Goal: Information Seeking & Learning: Learn about a topic

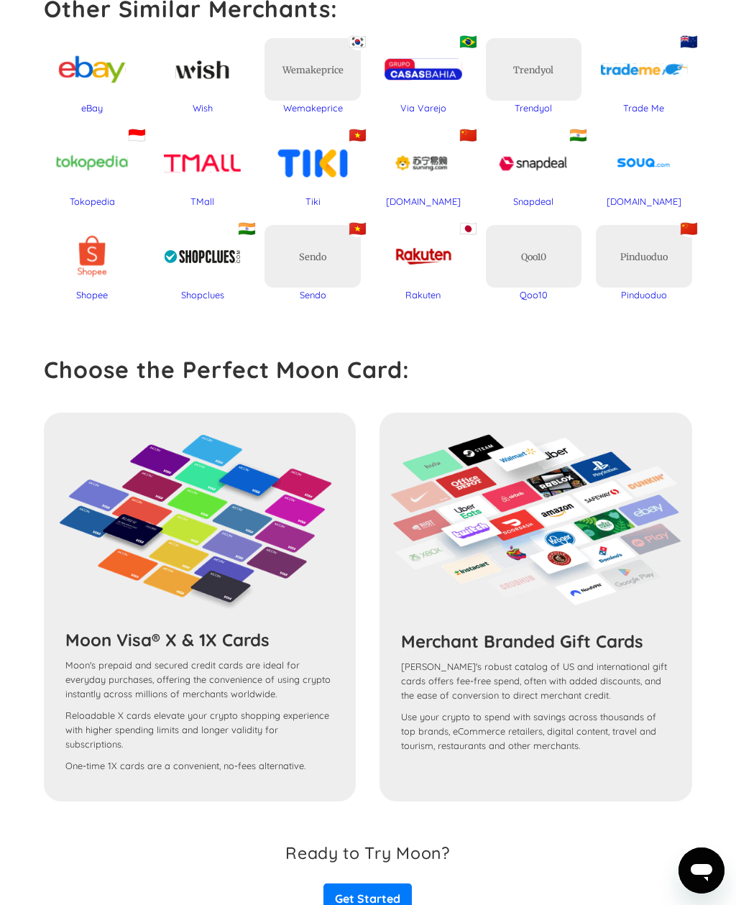
scroll to position [861, 0]
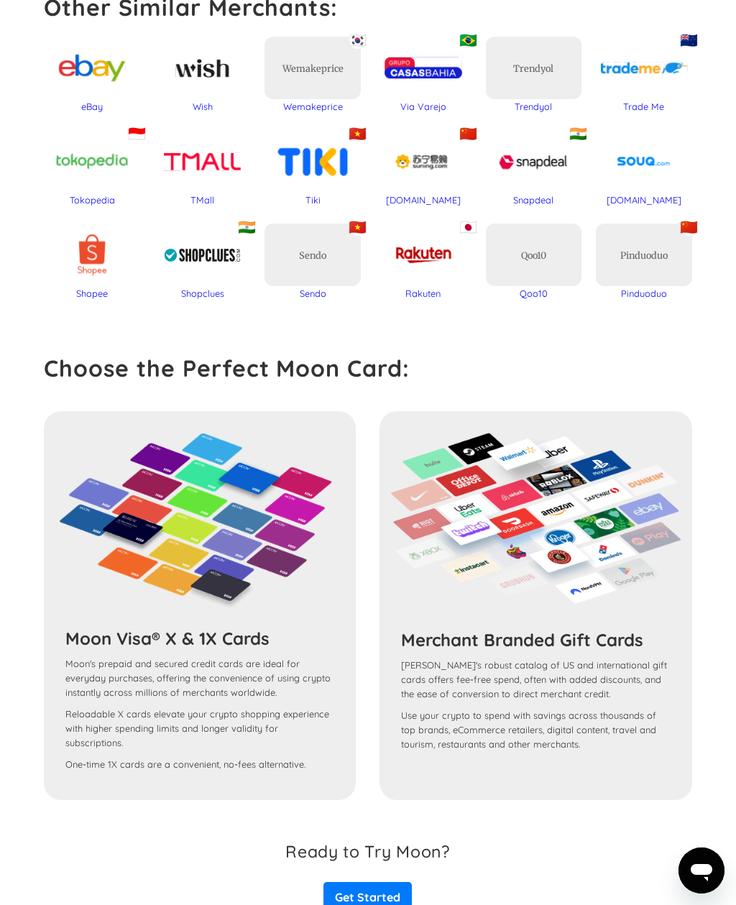
click at [282, 639] on div "Moon Visa® X & 1X Cards Moon's prepaid and secured credit cards are ideal for e…" at bounding box center [368, 605] width 648 height 389
click at [313, 549] on img at bounding box center [200, 523] width 290 height 180
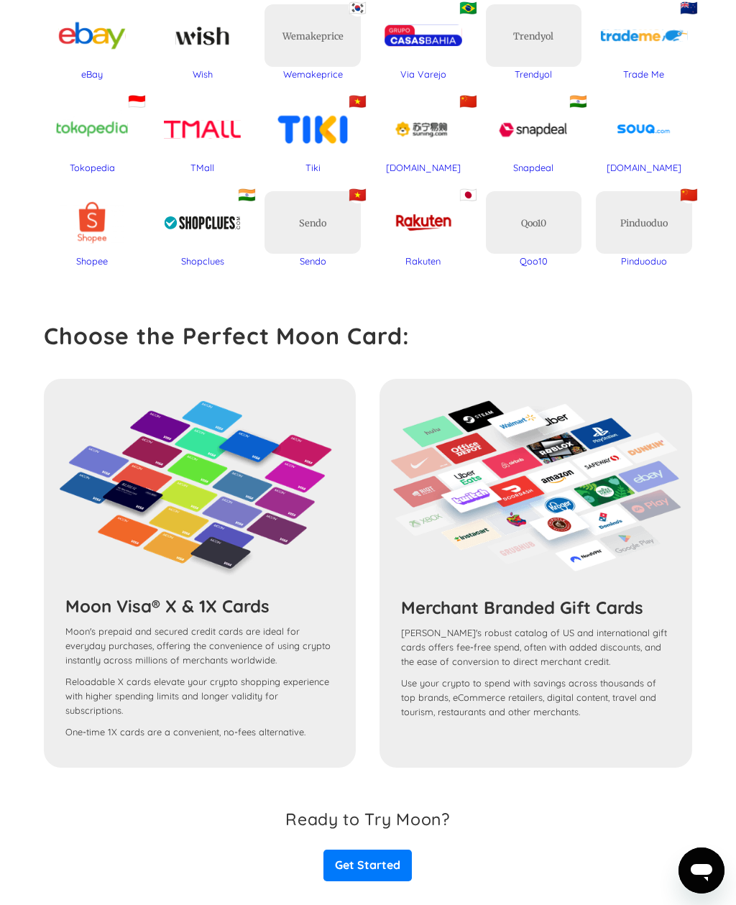
scroll to position [944, 0]
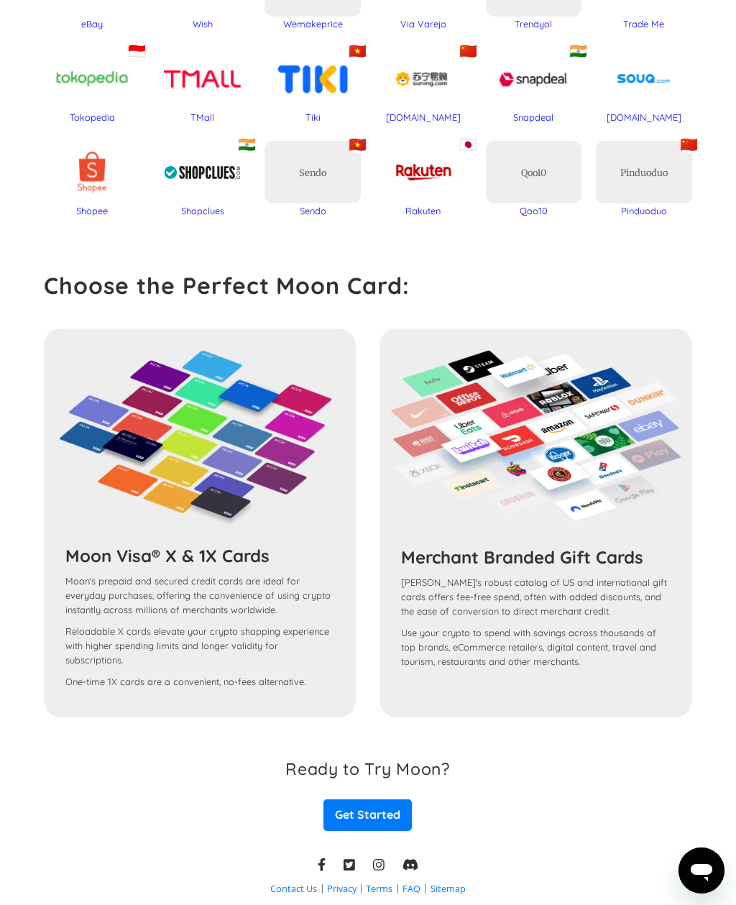
click at [292, 440] on img at bounding box center [200, 440] width 290 height 180
click at [246, 487] on img at bounding box center [200, 440] width 290 height 180
click at [233, 520] on img at bounding box center [200, 440] width 290 height 180
click at [238, 555] on h3 "Moon Visa® X & 1X Cards" at bounding box center [199, 556] width 269 height 22
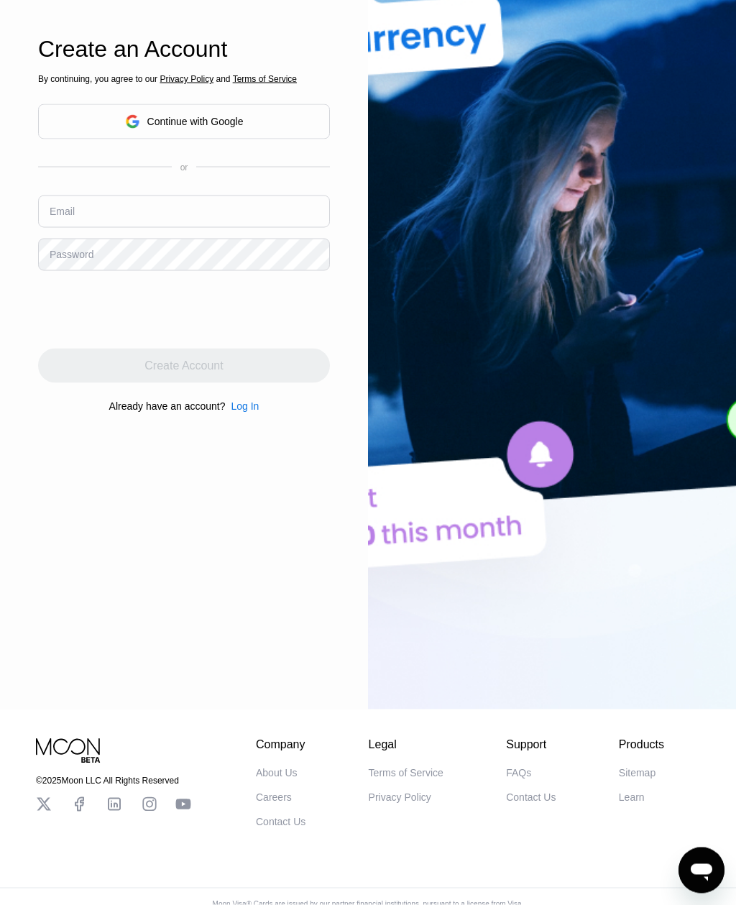
scroll to position [312, 0]
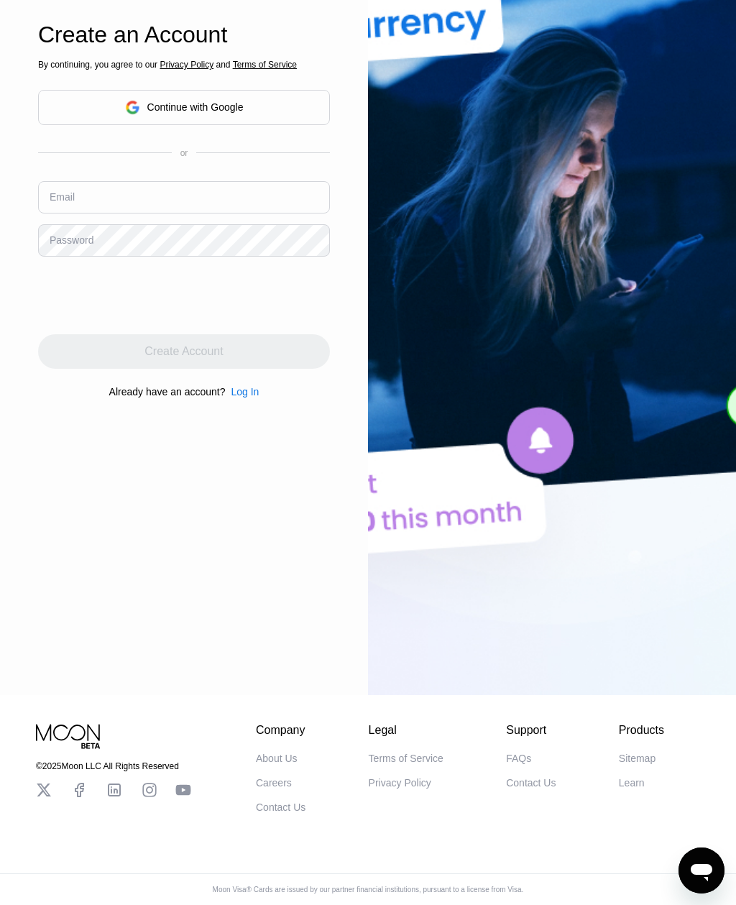
click at [293, 764] on div "About Us" at bounding box center [277, 757] width 42 height 11
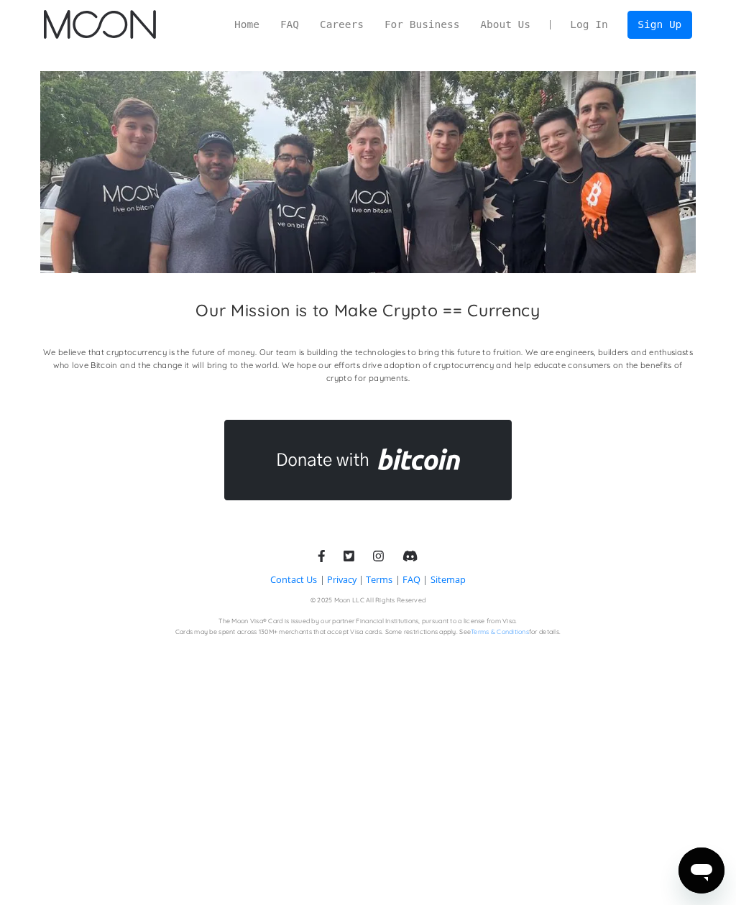
click at [305, 14] on div "Home FAQ Careers For Business About Us Log In Sign Up" at bounding box center [458, 25] width 468 height 28
click at [287, 30] on link "FAQ" at bounding box center [289, 25] width 40 height 16
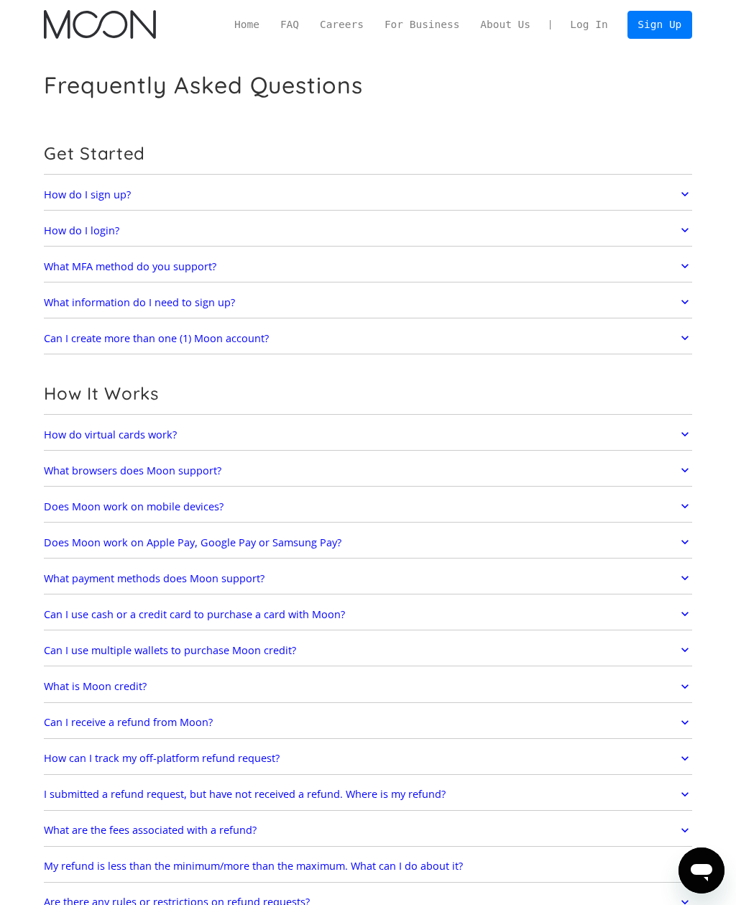
click at [686, 188] on icon at bounding box center [685, 194] width 14 height 26
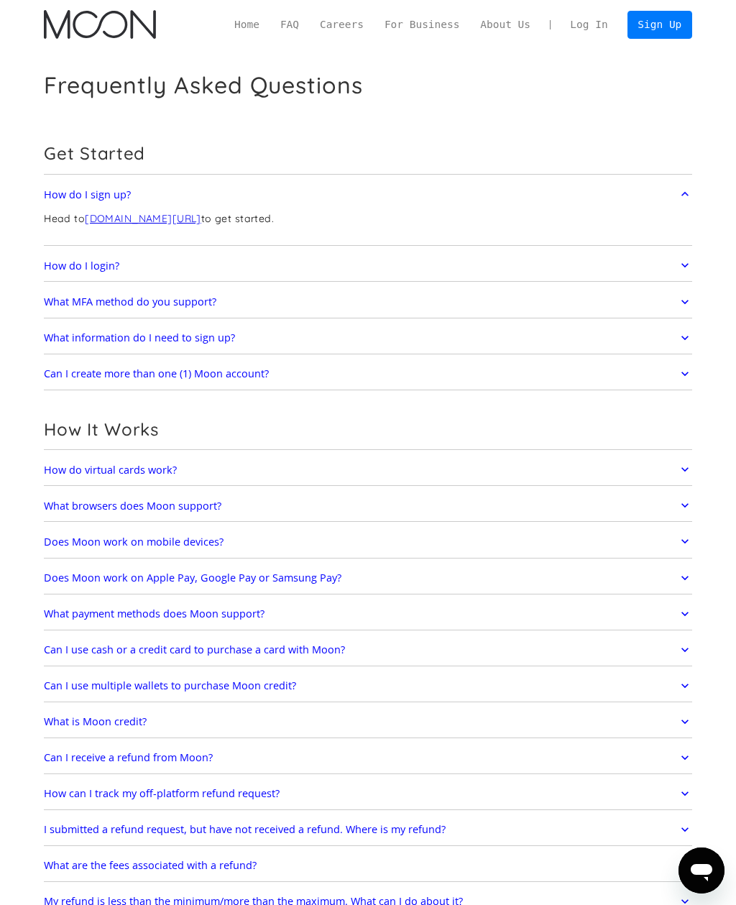
click at [669, 203] on link "How do I sign up?" at bounding box center [368, 194] width 648 height 26
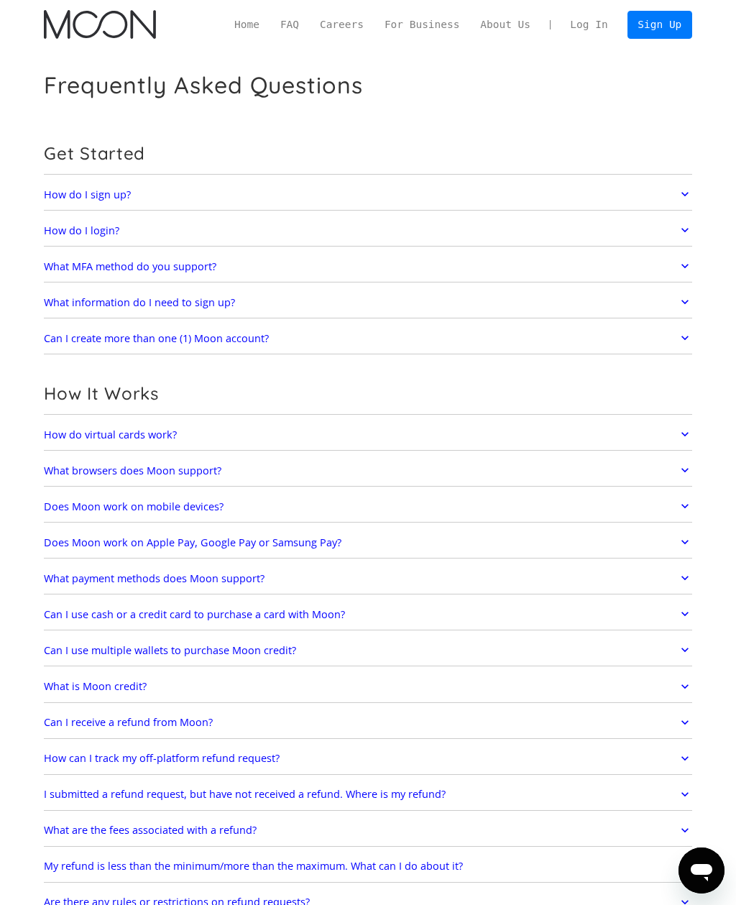
click at [673, 236] on link "How do I login?" at bounding box center [368, 230] width 648 height 26
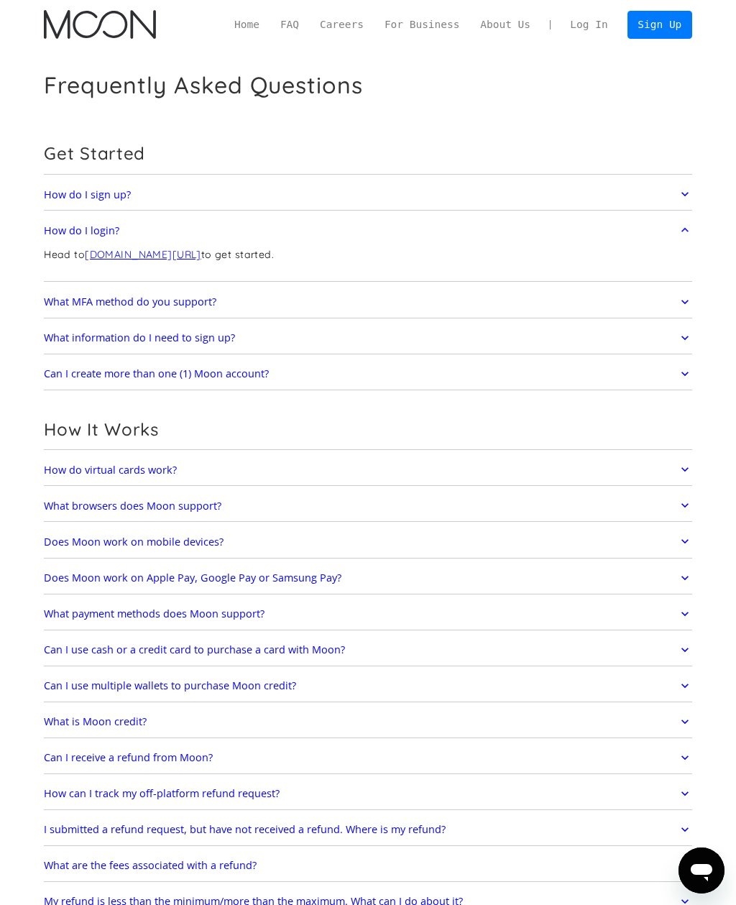
click at [665, 241] on link "How do I login?" at bounding box center [368, 230] width 648 height 26
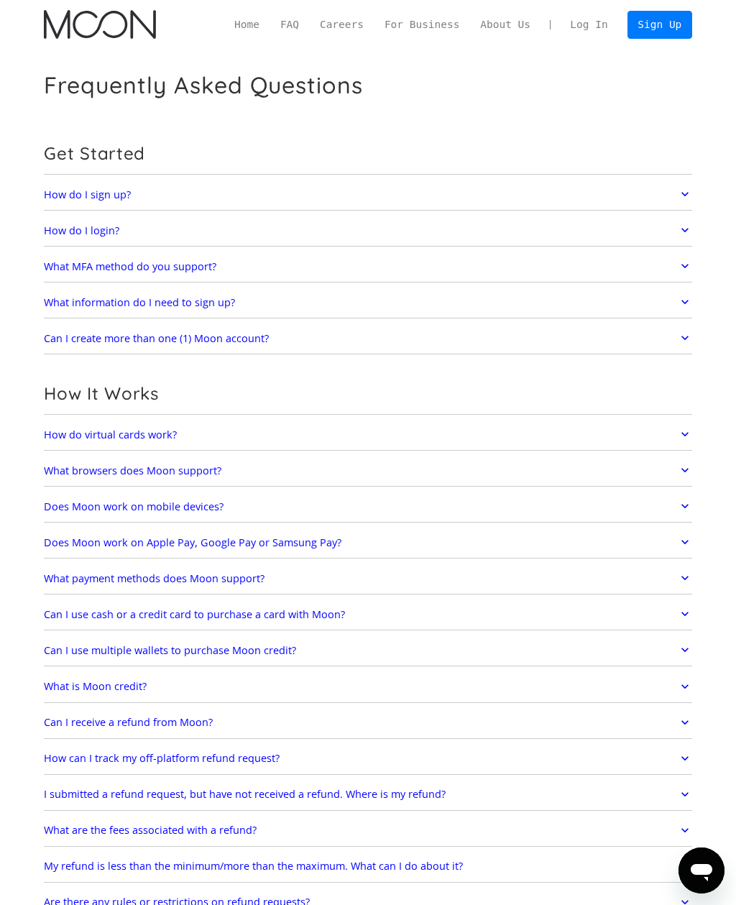
click at [668, 272] on link "What MFA method do you support?" at bounding box center [368, 266] width 648 height 26
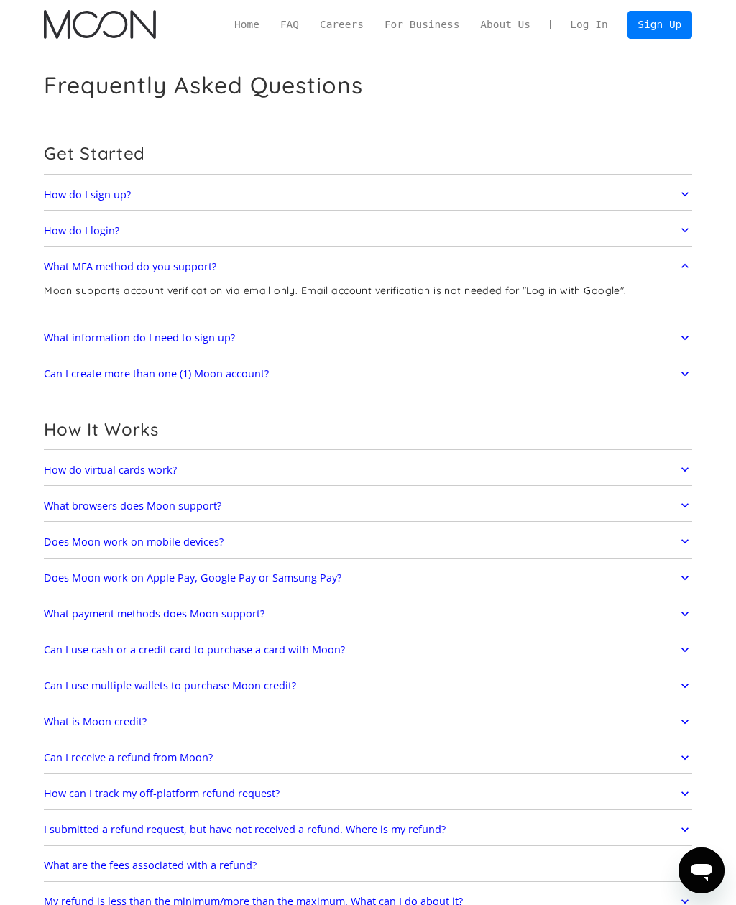
click at [672, 276] on link "What MFA method do you support?" at bounding box center [368, 266] width 648 height 26
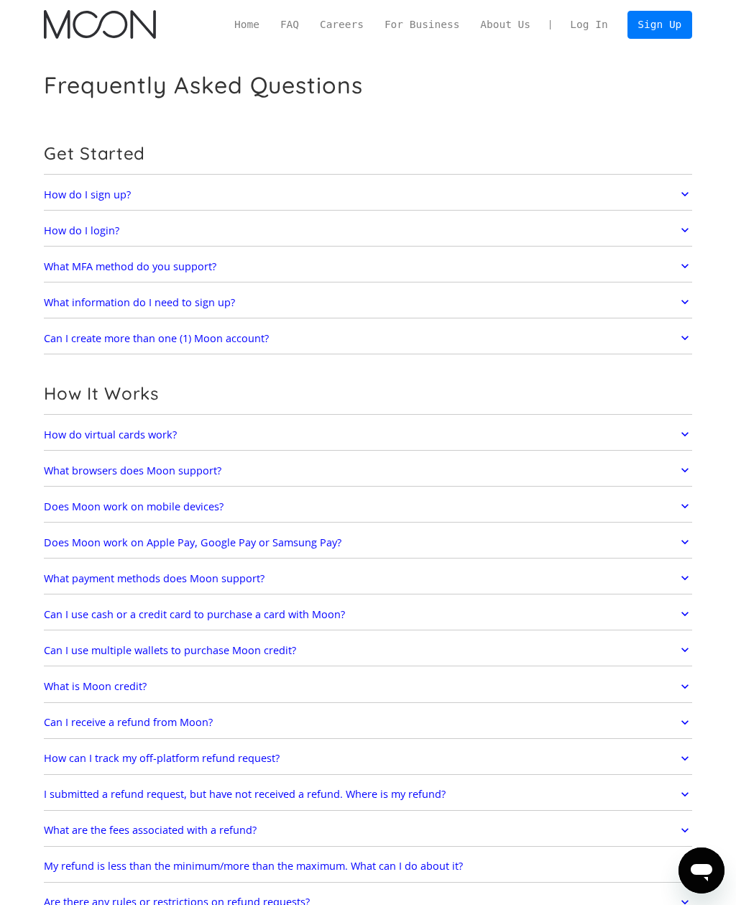
click at [670, 298] on link "What information do I need to sign up?" at bounding box center [368, 302] width 648 height 26
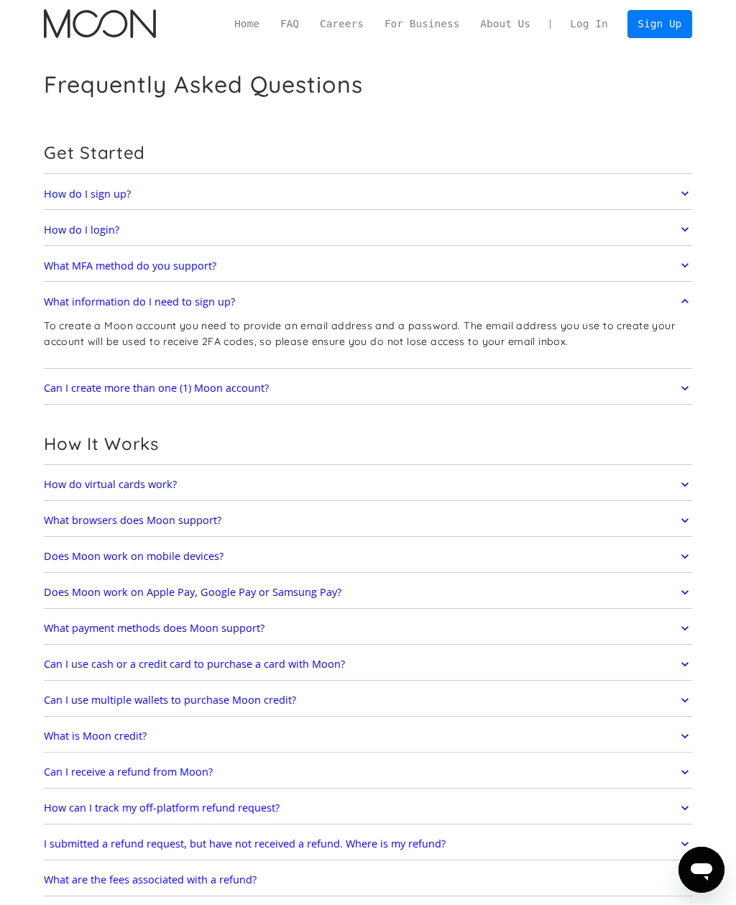
scroll to position [1, 0]
click at [685, 323] on p "To create a Moon account you need to provide an email address and a password. T…" at bounding box center [368, 333] width 648 height 30
click at [686, 324] on p "To create a Moon account you need to provide an email address and a password. T…" at bounding box center [368, 333] width 648 height 30
click at [670, 393] on link "Can I create more than one (1) Moon account?" at bounding box center [368, 387] width 648 height 26
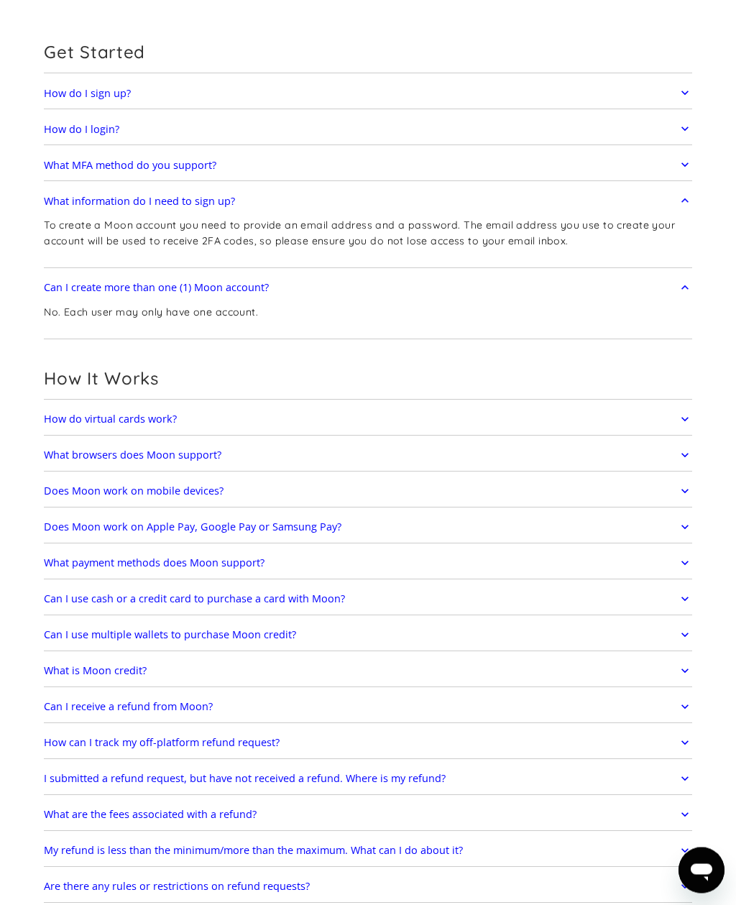
click at [671, 427] on link "How do virtual cards work?" at bounding box center [368, 420] width 648 height 26
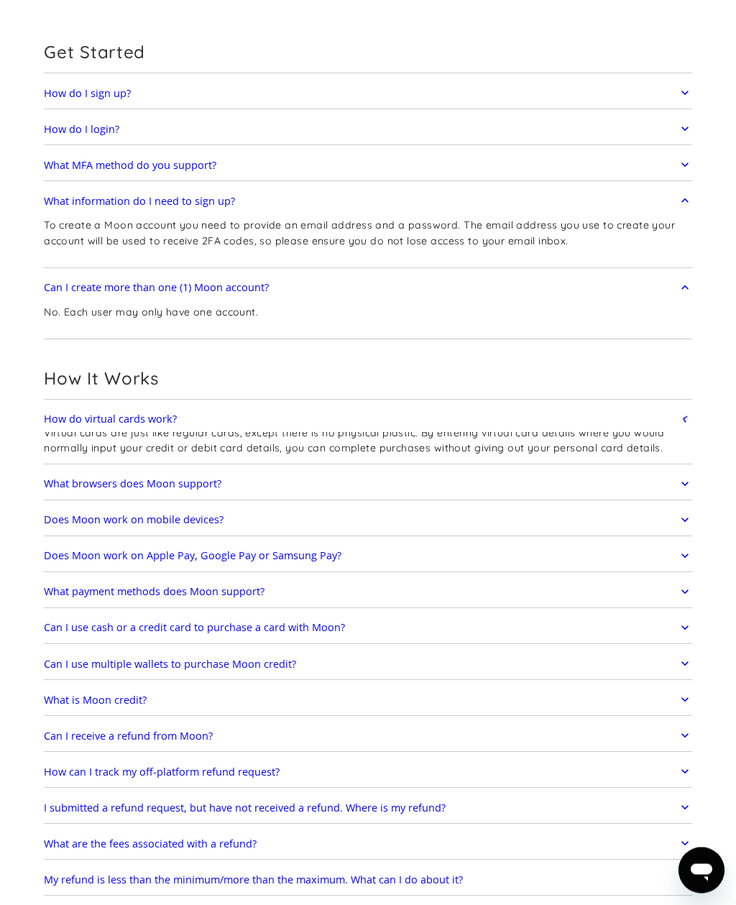
scroll to position [101, 0]
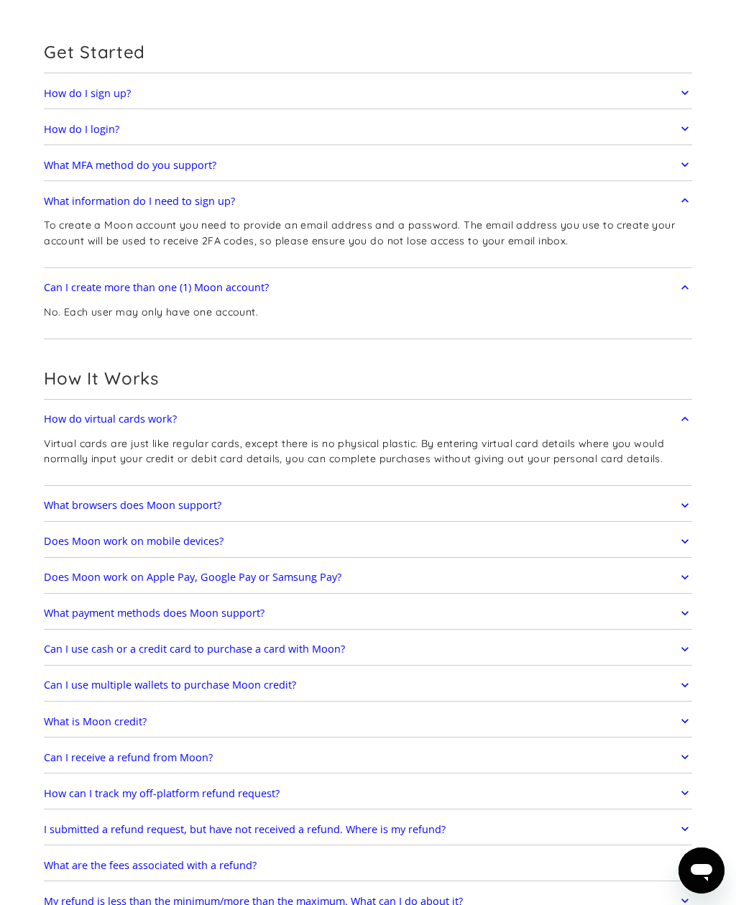
click at [671, 423] on link "How do virtual cards work?" at bounding box center [368, 419] width 648 height 26
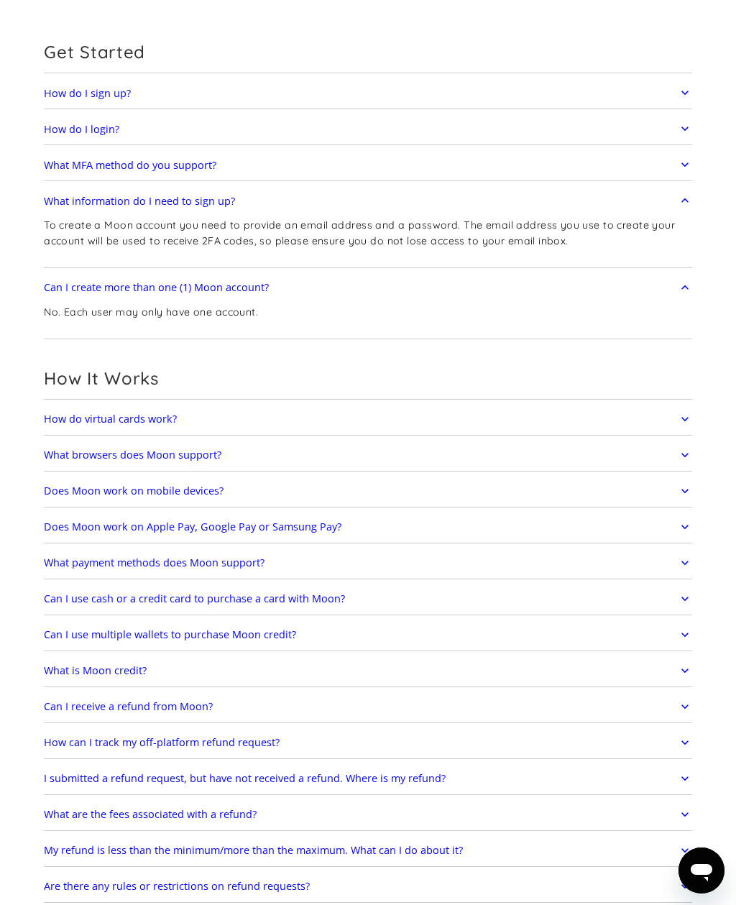
click at [673, 459] on link "What browsers does Moon support?" at bounding box center [368, 455] width 648 height 26
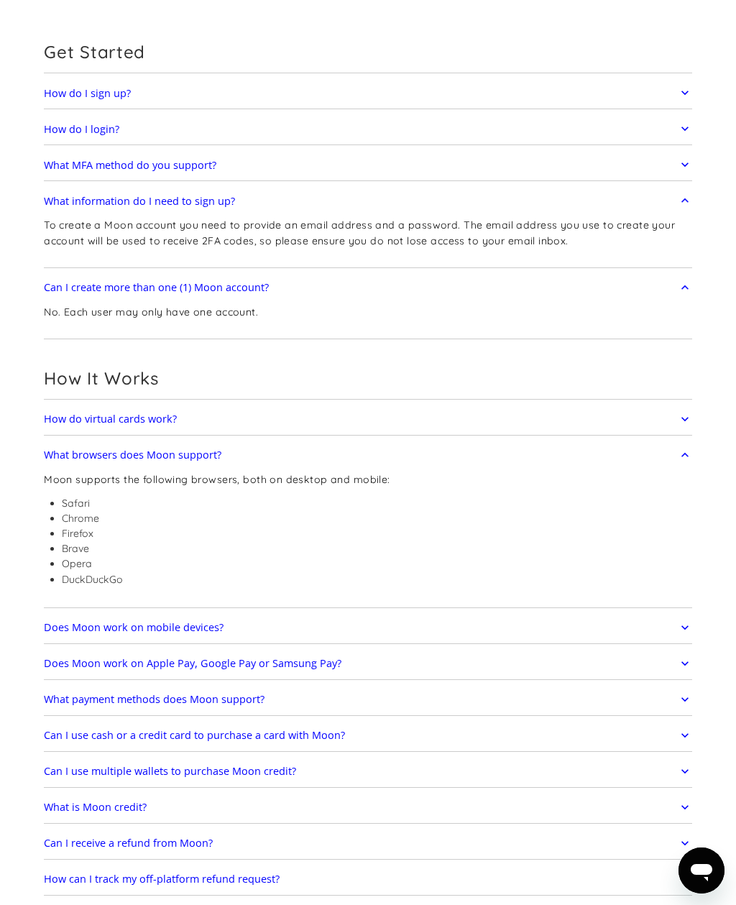
click at [672, 464] on link "What browsers does Moon support?" at bounding box center [368, 455] width 648 height 26
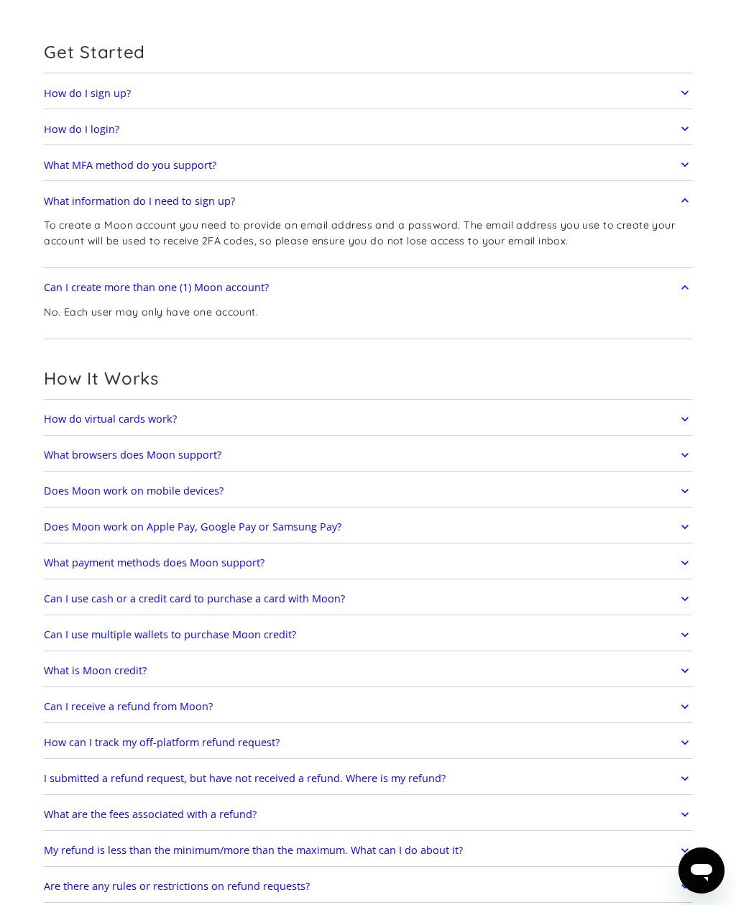
click at [673, 496] on link "Does Moon work on mobile devices?" at bounding box center [368, 491] width 648 height 26
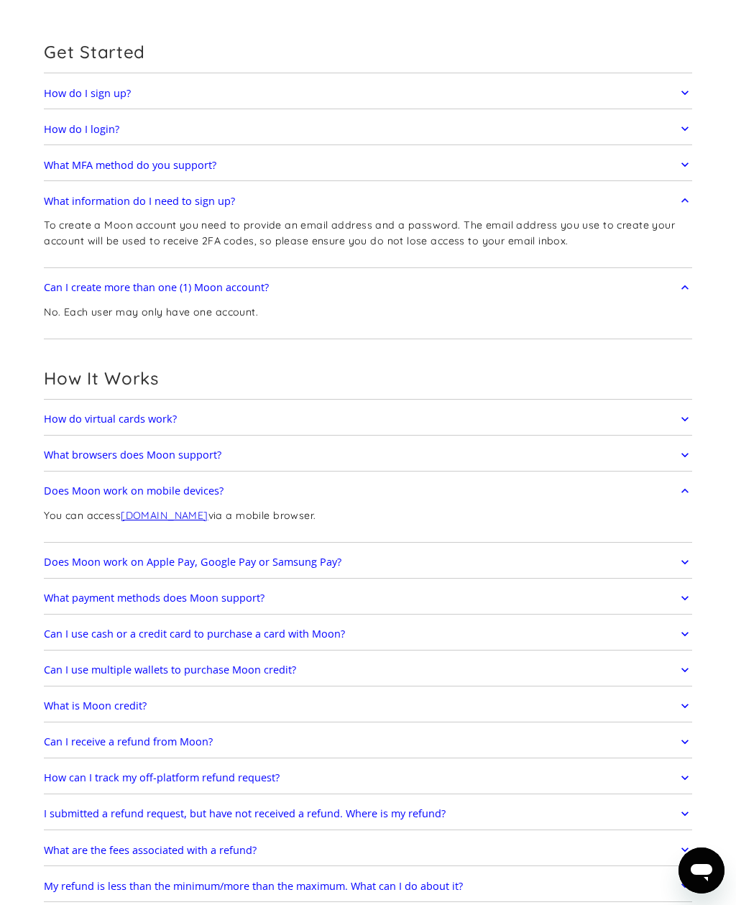
click at [675, 499] on link "Does Moon work on mobile devices?" at bounding box center [368, 491] width 648 height 26
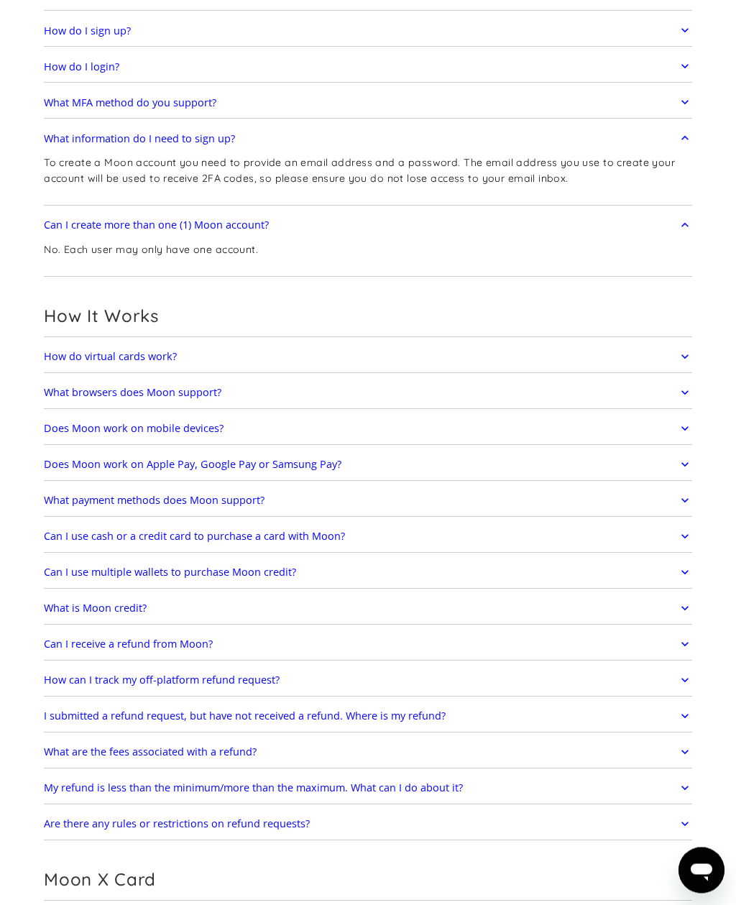
click at [673, 459] on link "Does Moon work on Apple Pay, Google Pay or Samsung Pay?" at bounding box center [368, 465] width 648 height 26
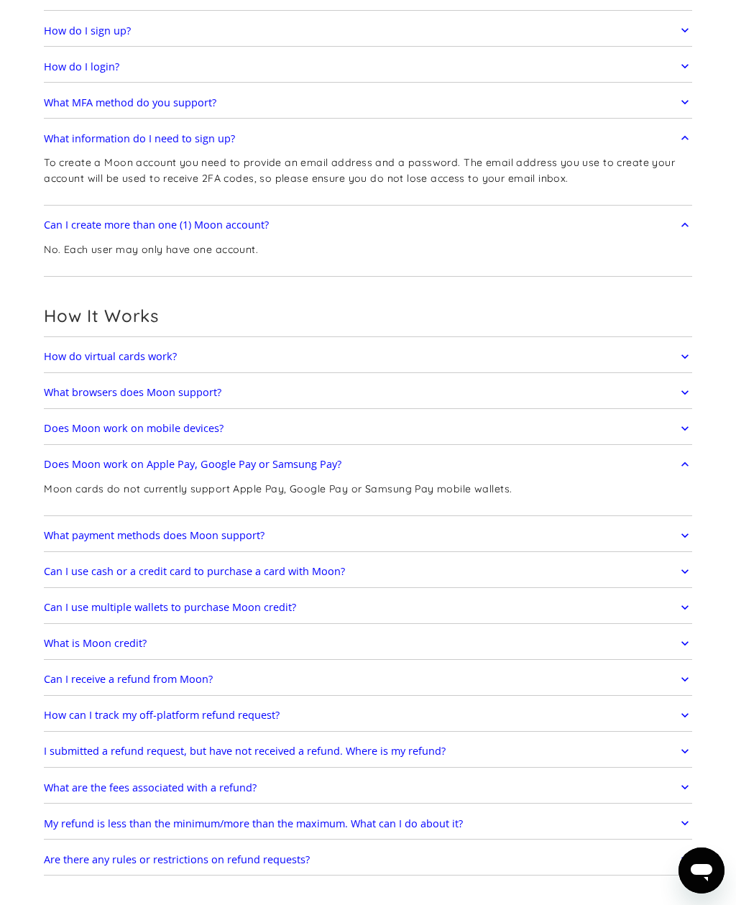
click at [668, 467] on link "Does Moon work on Apple Pay, Google Pay or Samsung Pay?" at bounding box center [368, 464] width 648 height 26
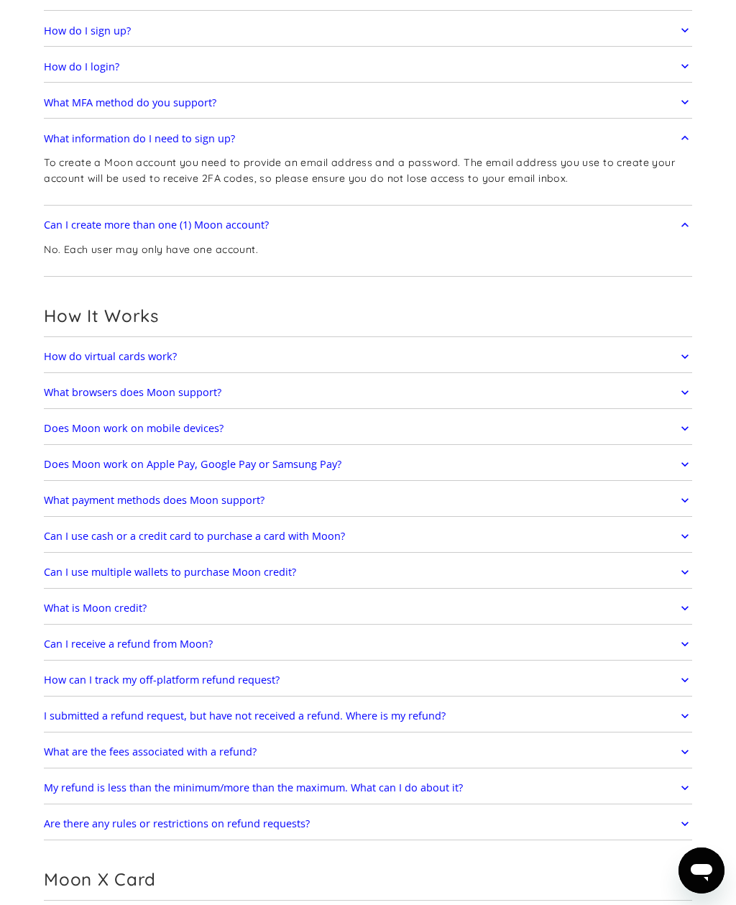
click at [673, 501] on link "What payment methods does Moon support?" at bounding box center [368, 500] width 648 height 26
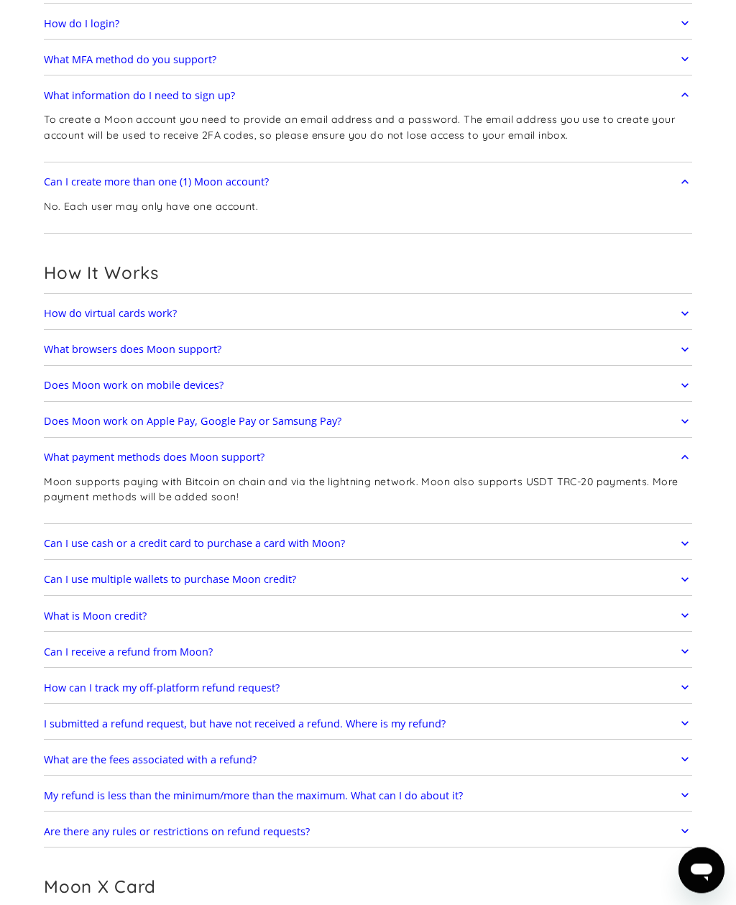
scroll to position [207, 0]
click at [664, 467] on link "What payment methods does Moon support?" at bounding box center [368, 457] width 648 height 26
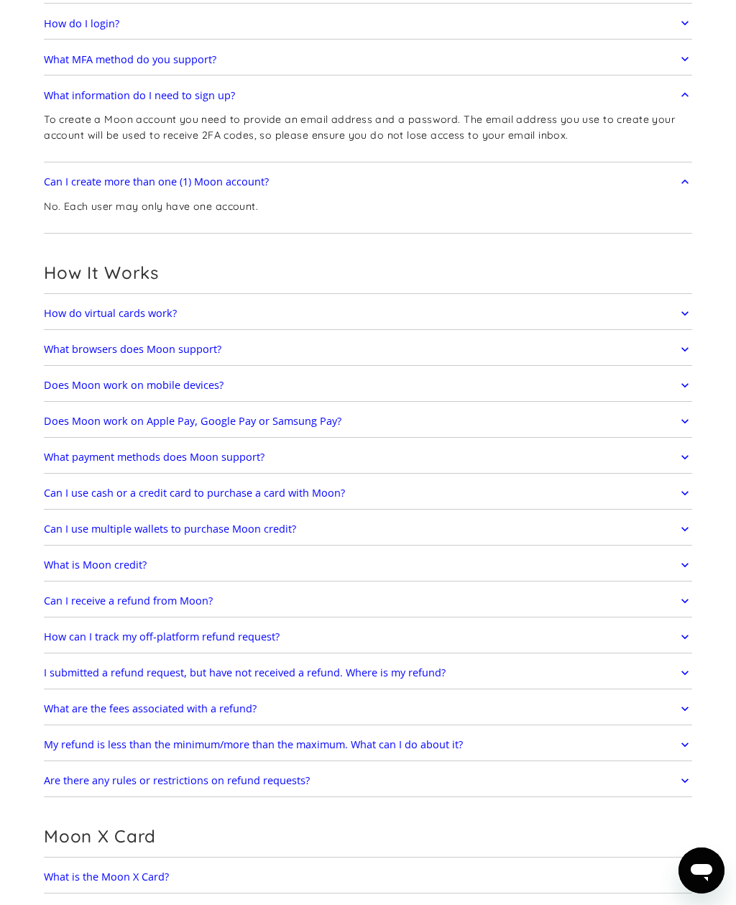
click at [668, 499] on link "Can I use cash or a credit card to purchase a card with Moon?" at bounding box center [368, 493] width 648 height 26
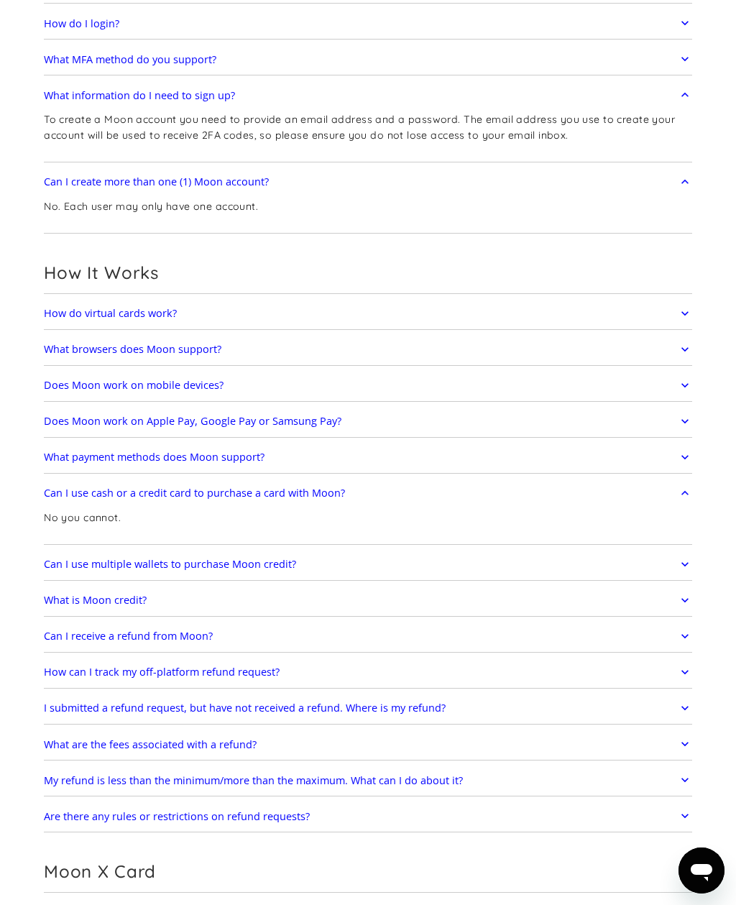
click at [670, 499] on link "Can I use cash or a credit card to purchase a card with Moon?" at bounding box center [368, 493] width 648 height 26
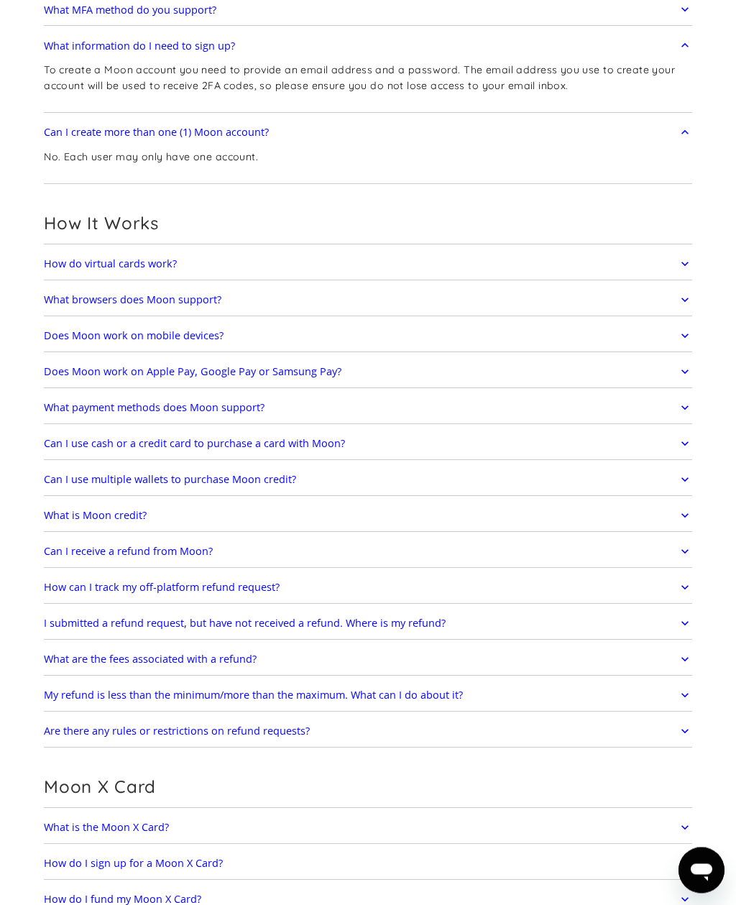
scroll to position [257, 0]
click at [662, 489] on link "Can I use multiple wallets to purchase Moon credit?" at bounding box center [368, 479] width 648 height 26
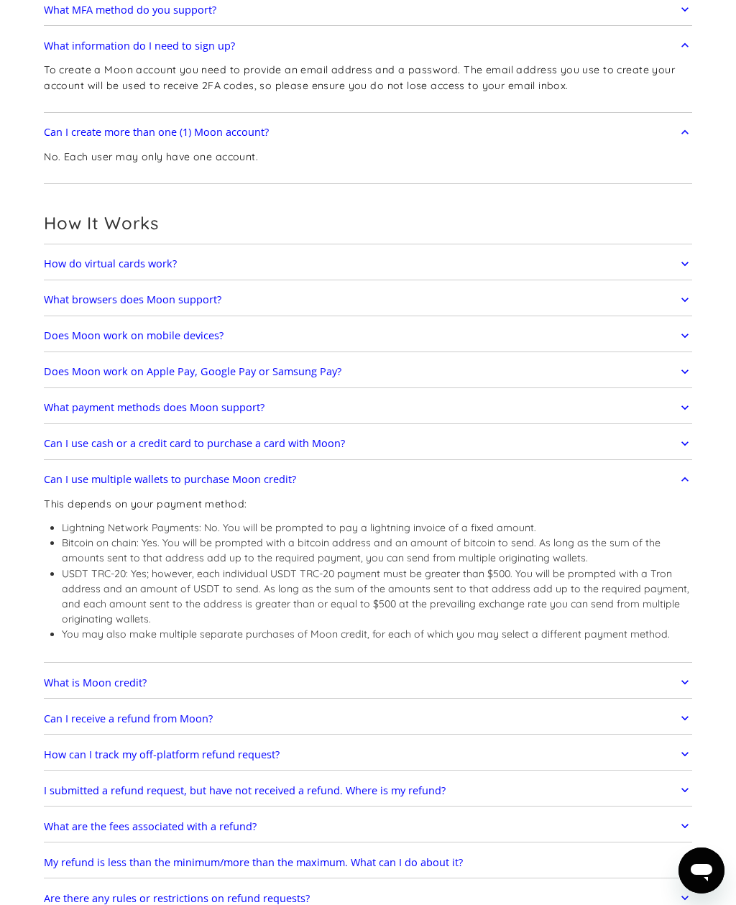
click at [670, 499] on p "This depends on your payment method:" at bounding box center [368, 504] width 648 height 15
click at [662, 489] on link "Can I use multiple wallets to purchase Moon credit?" at bounding box center [368, 479] width 648 height 26
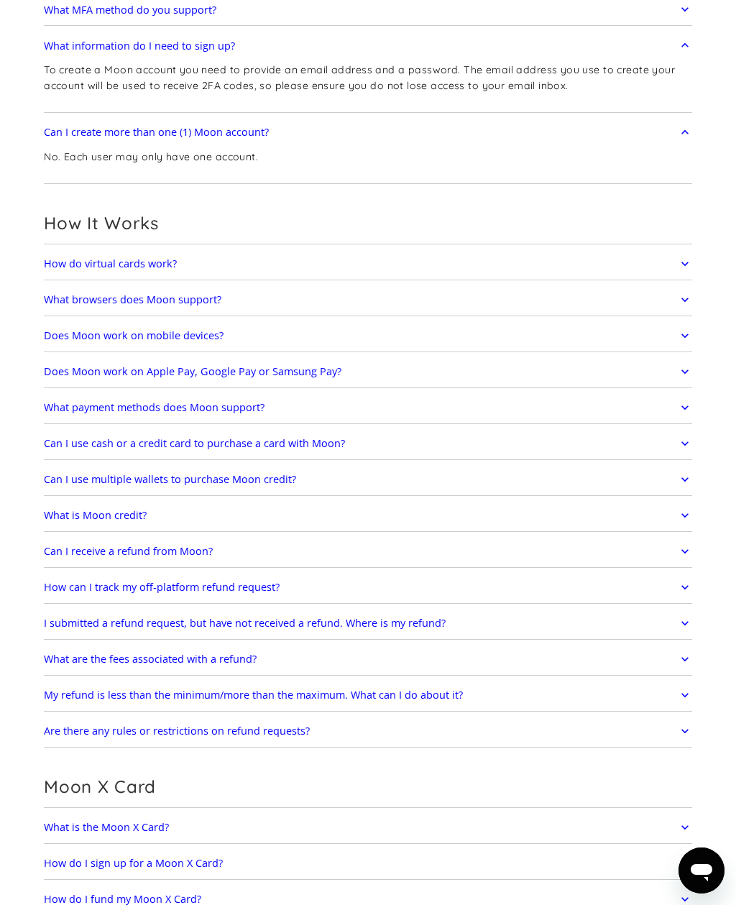
click at [673, 525] on link "What is Moon credit?" at bounding box center [368, 515] width 648 height 26
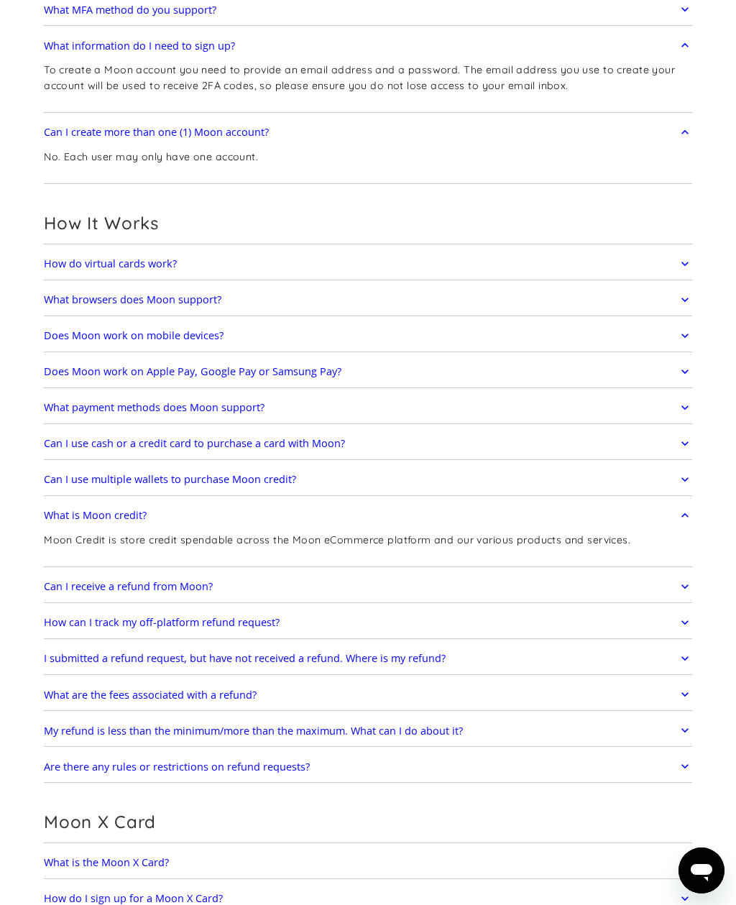
click at [673, 523] on link "What is Moon credit?" at bounding box center [368, 515] width 648 height 26
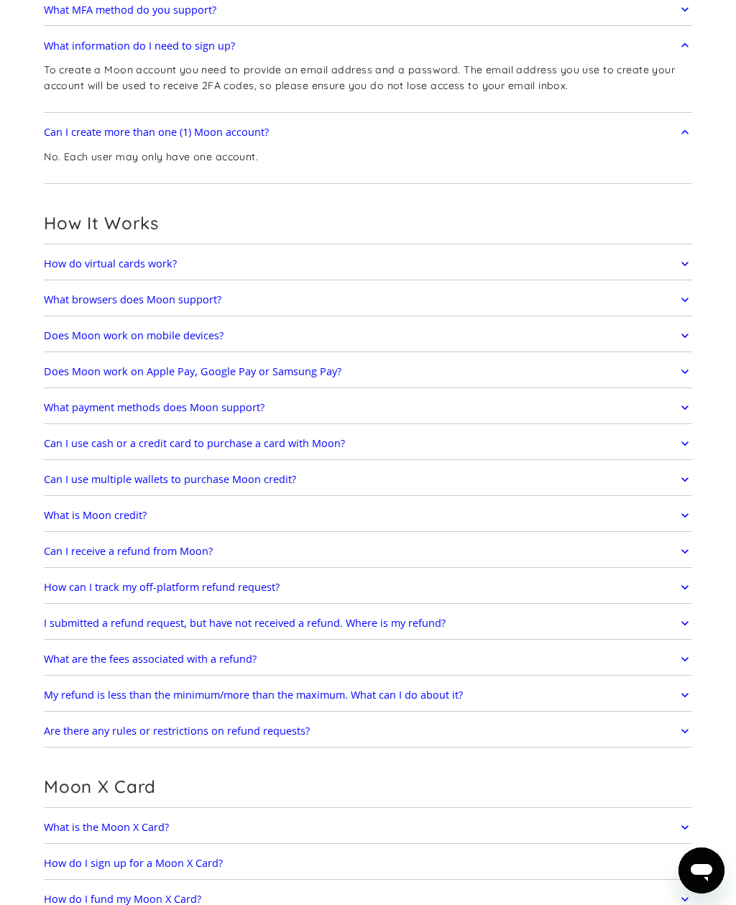
click at [667, 453] on link "Can I use cash or a credit card to purchase a card with Moon?" at bounding box center [368, 443] width 648 height 26
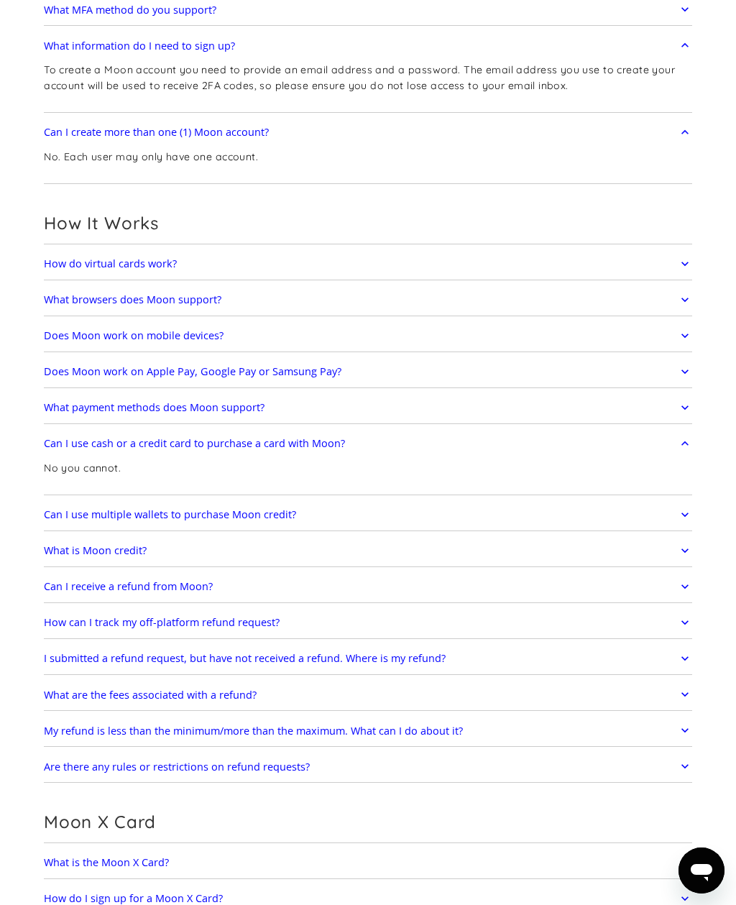
click at [667, 453] on link "Can I use cash or a credit card to purchase a card with Moon?" at bounding box center [368, 443] width 648 height 26
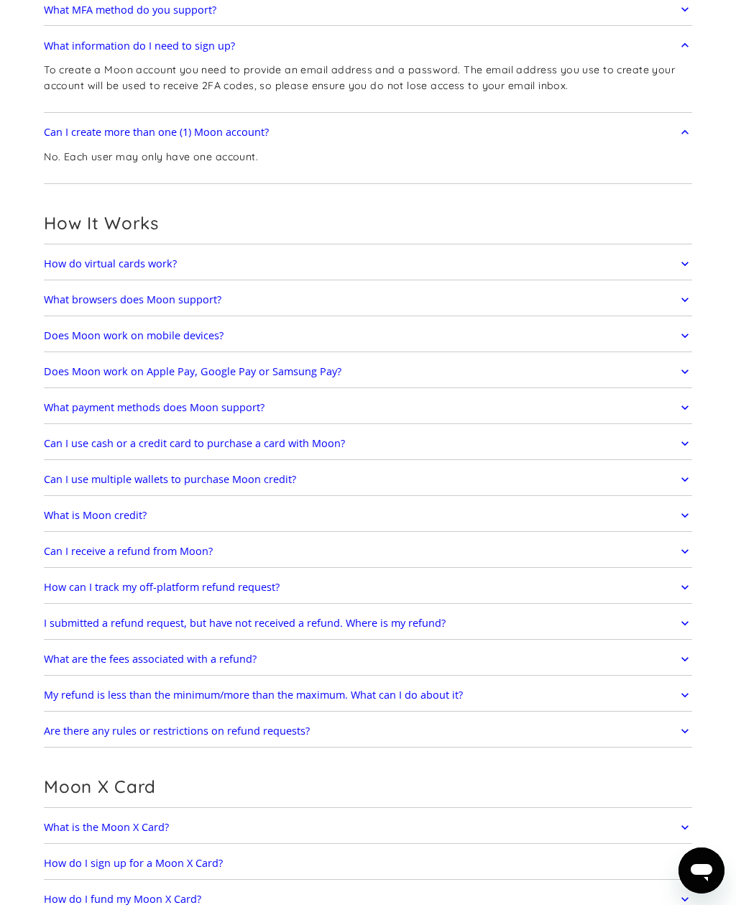
click at [679, 552] on icon at bounding box center [685, 551] width 14 height 26
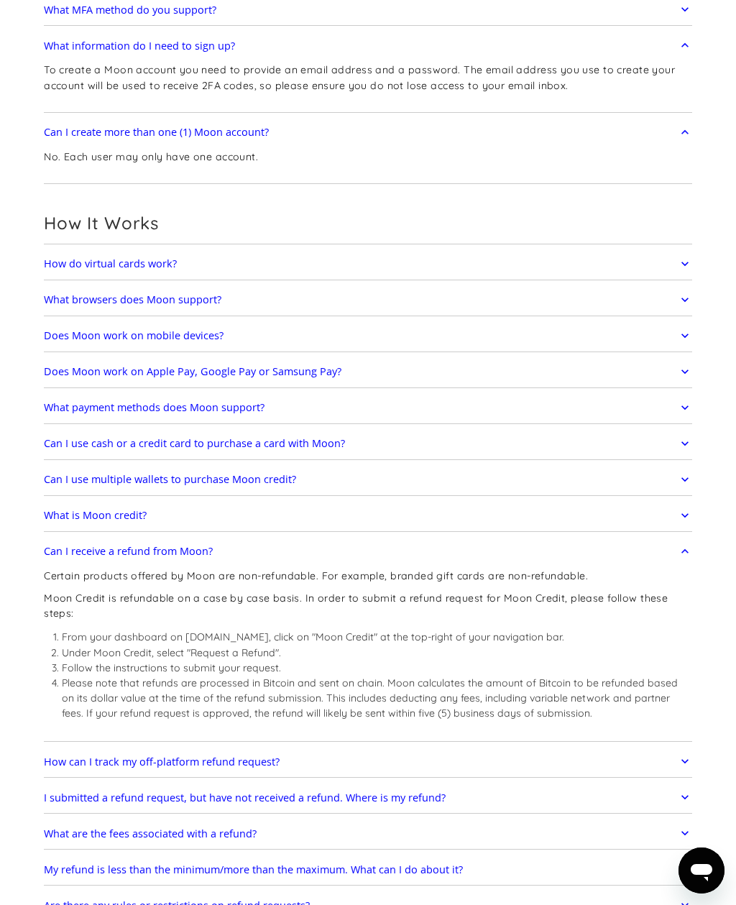
click at [679, 556] on icon at bounding box center [685, 551] width 14 height 26
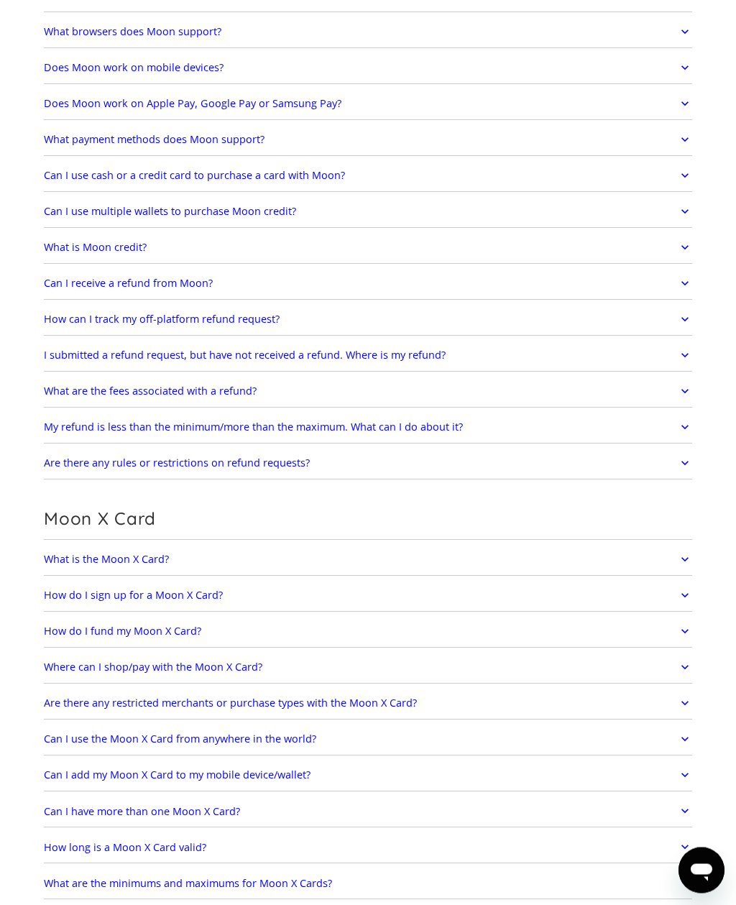
click at [685, 568] on icon at bounding box center [685, 560] width 14 height 26
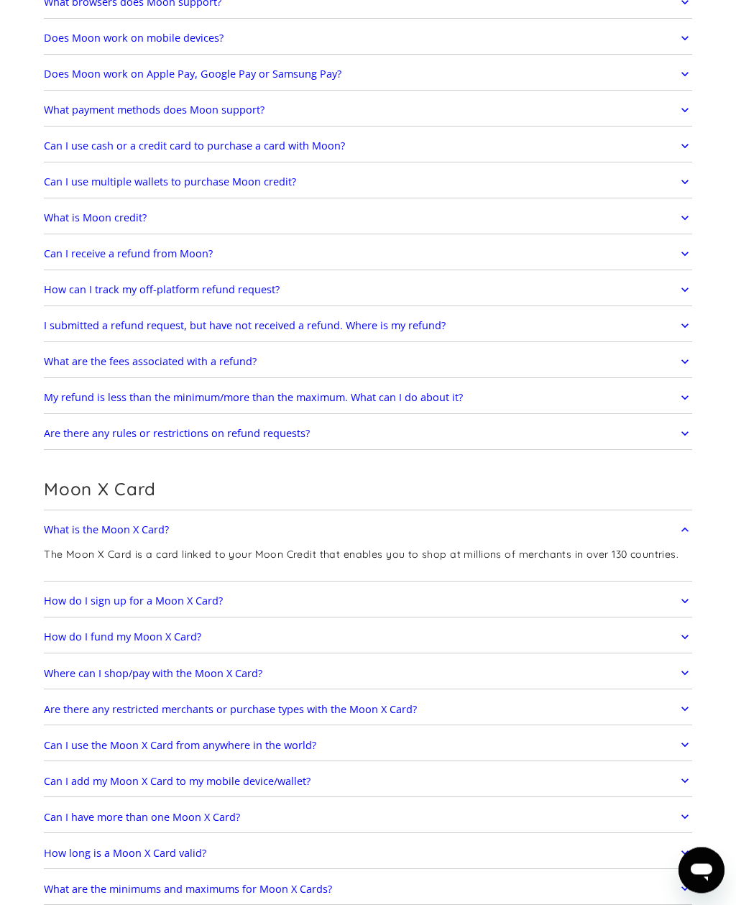
scroll to position [557, 0]
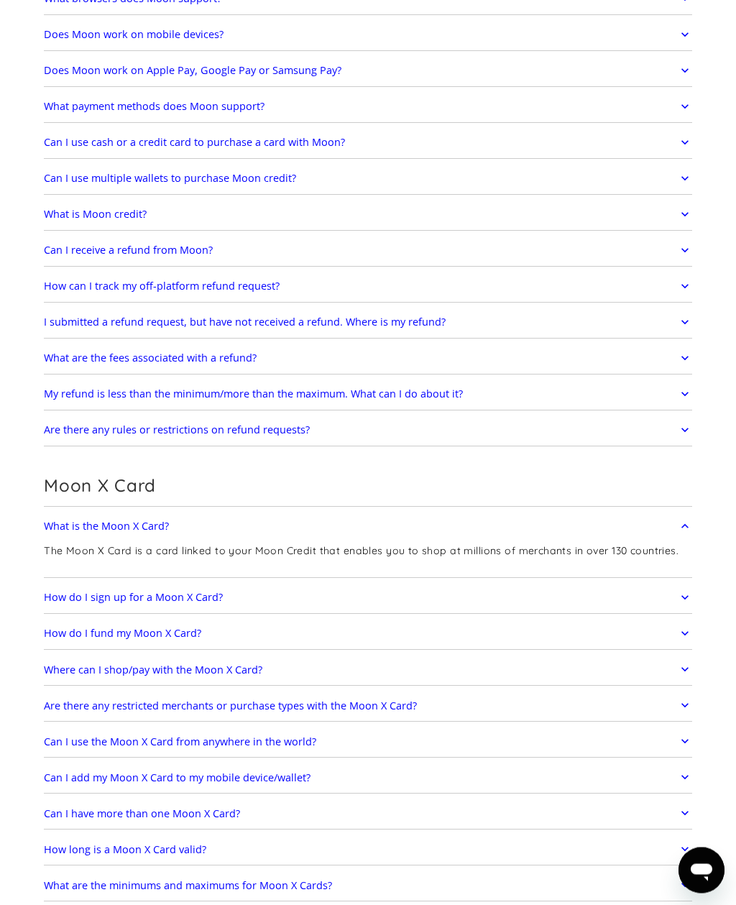
click at [669, 528] on link "What is the Moon X Card?" at bounding box center [368, 527] width 648 height 26
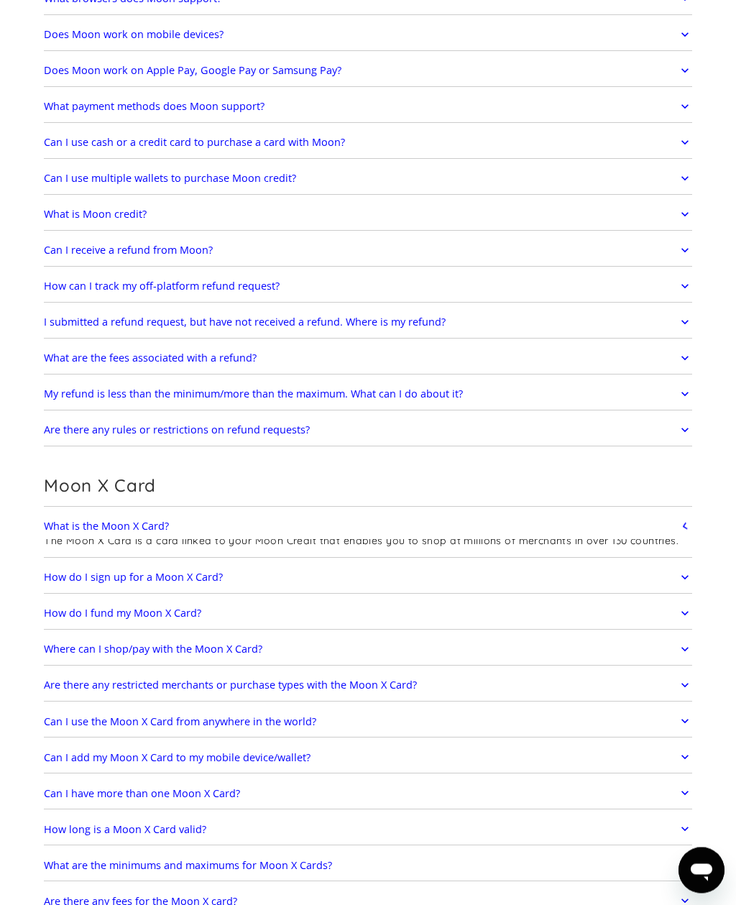
scroll to position [558, 0]
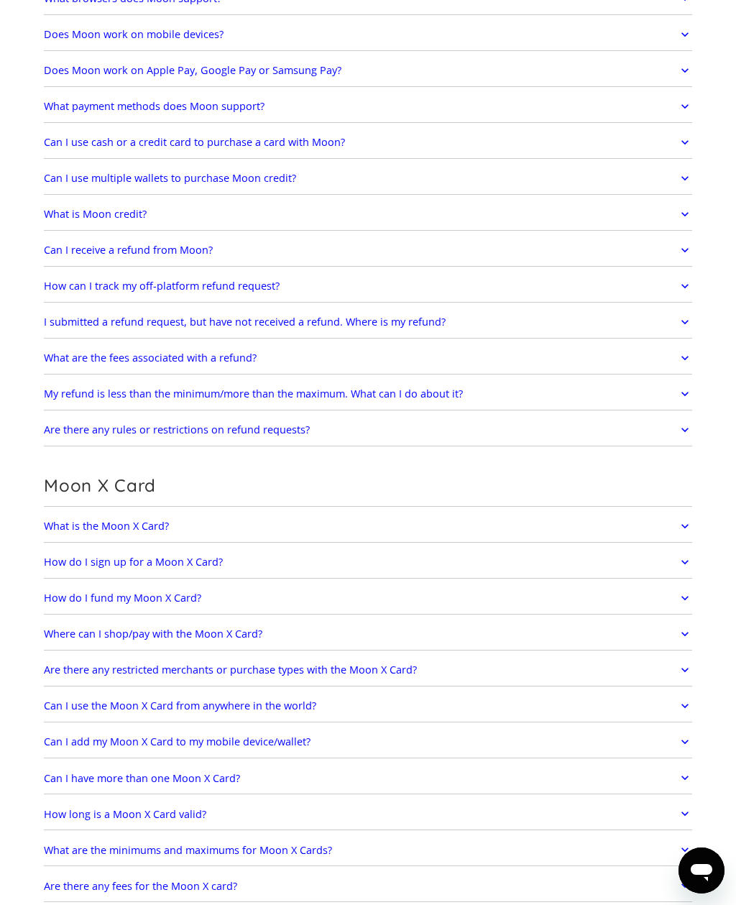
click at [672, 556] on link "How do I sign up for a Moon X Card?" at bounding box center [368, 562] width 648 height 26
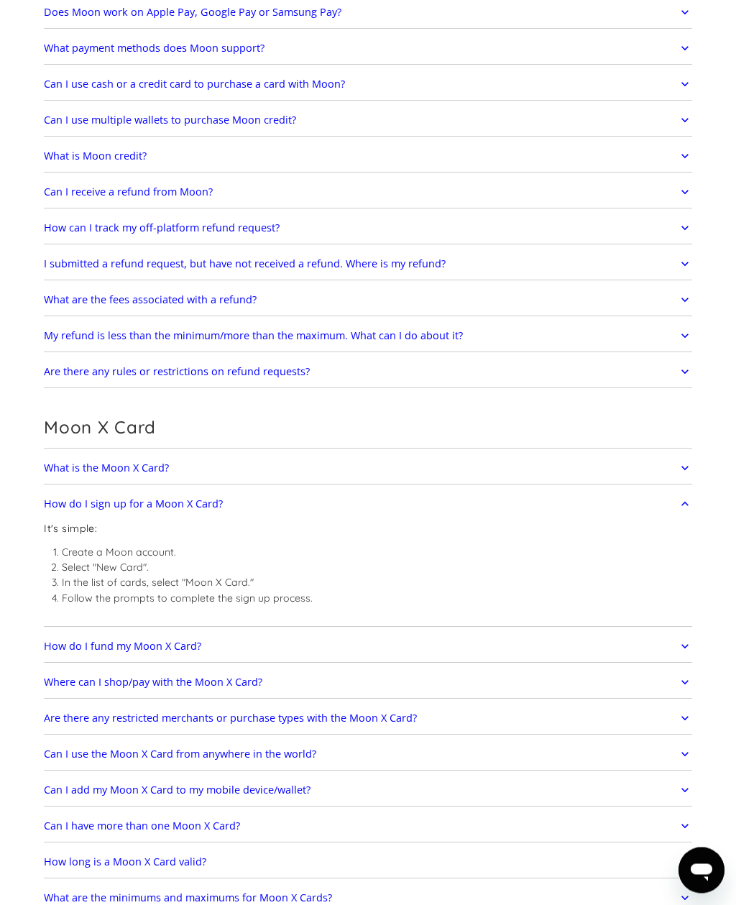
scroll to position [616, 0]
click at [654, 512] on link "How do I sign up for a Moon X Card?" at bounding box center [368, 504] width 648 height 26
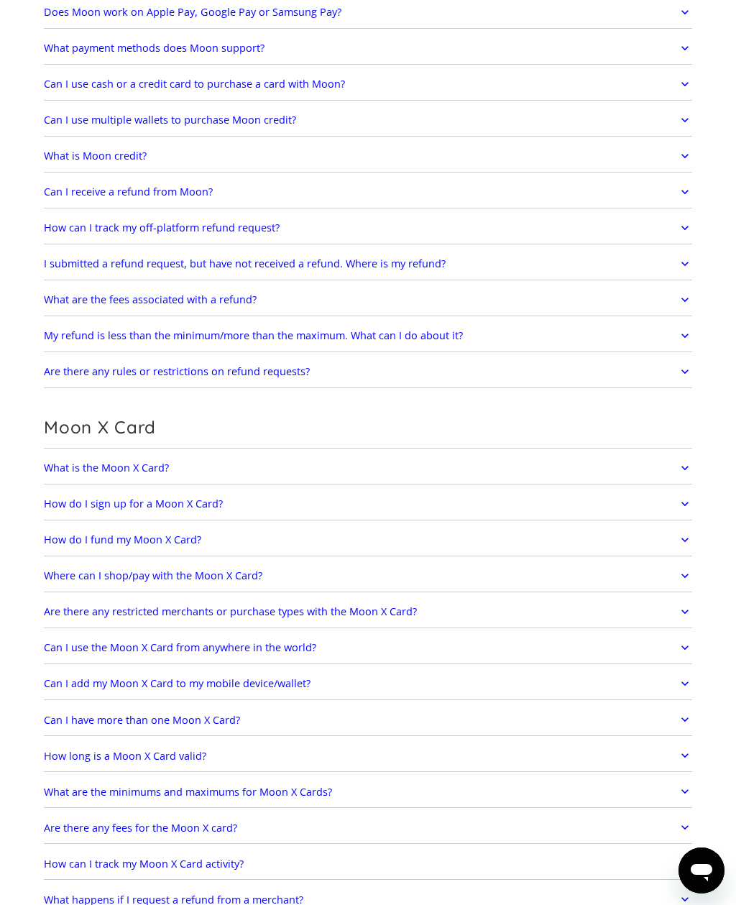
click at [666, 543] on link "How do I fund my Moon X Card?" at bounding box center [368, 540] width 648 height 26
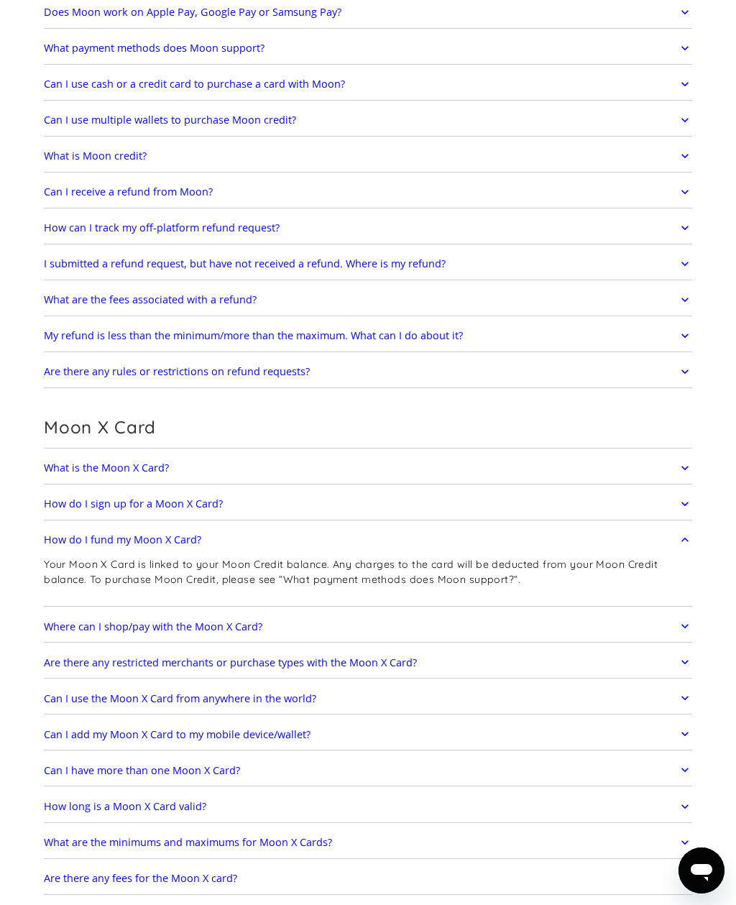
click at [667, 549] on link "How do I fund my Moon X Card?" at bounding box center [368, 540] width 648 height 26
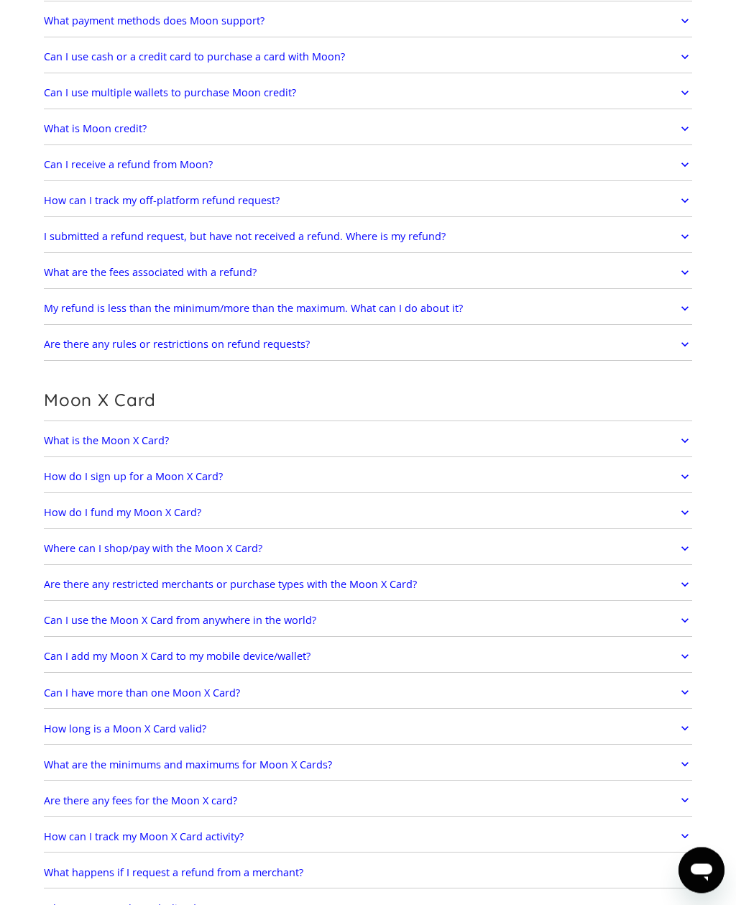
scroll to position [644, 0]
click at [676, 558] on link "Where can I shop/pay with the Moon X Card?" at bounding box center [368, 548] width 648 height 26
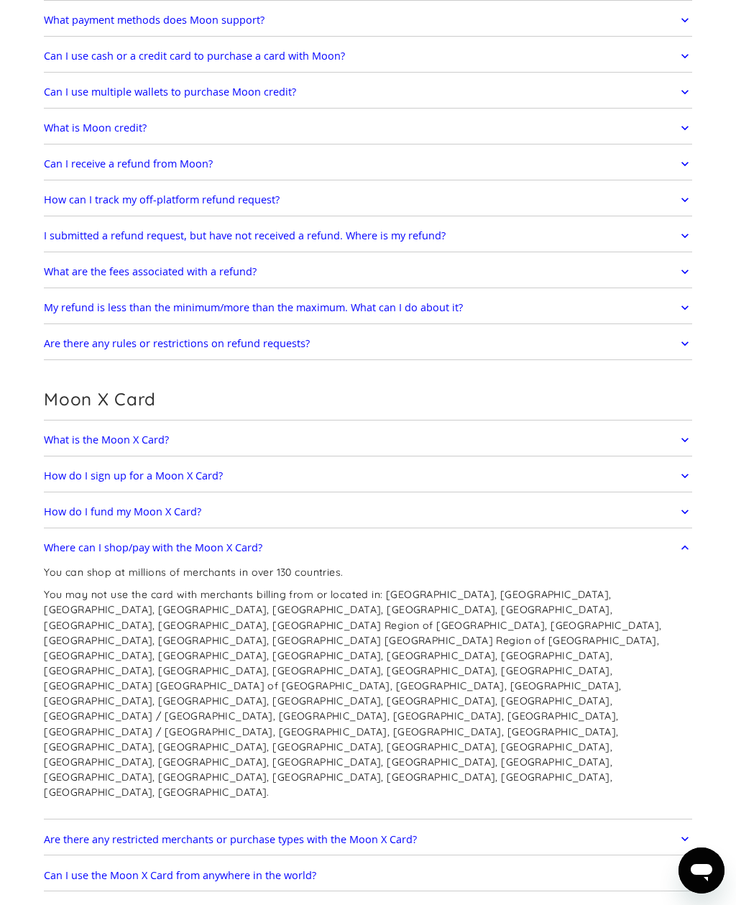
click at [678, 543] on icon at bounding box center [685, 548] width 14 height 26
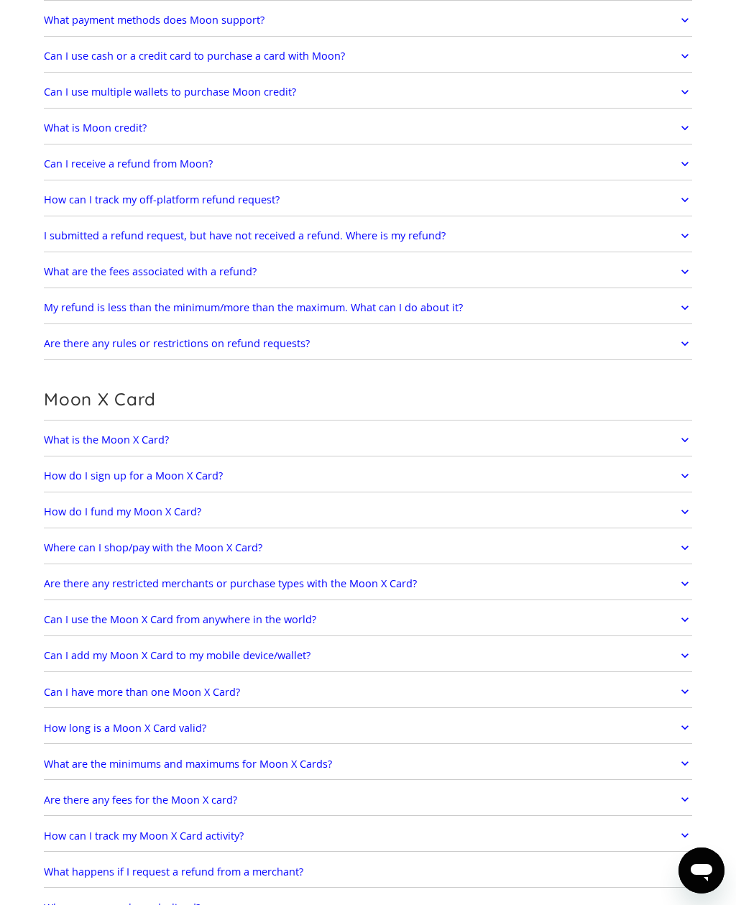
click at [678, 582] on icon at bounding box center [685, 584] width 14 height 26
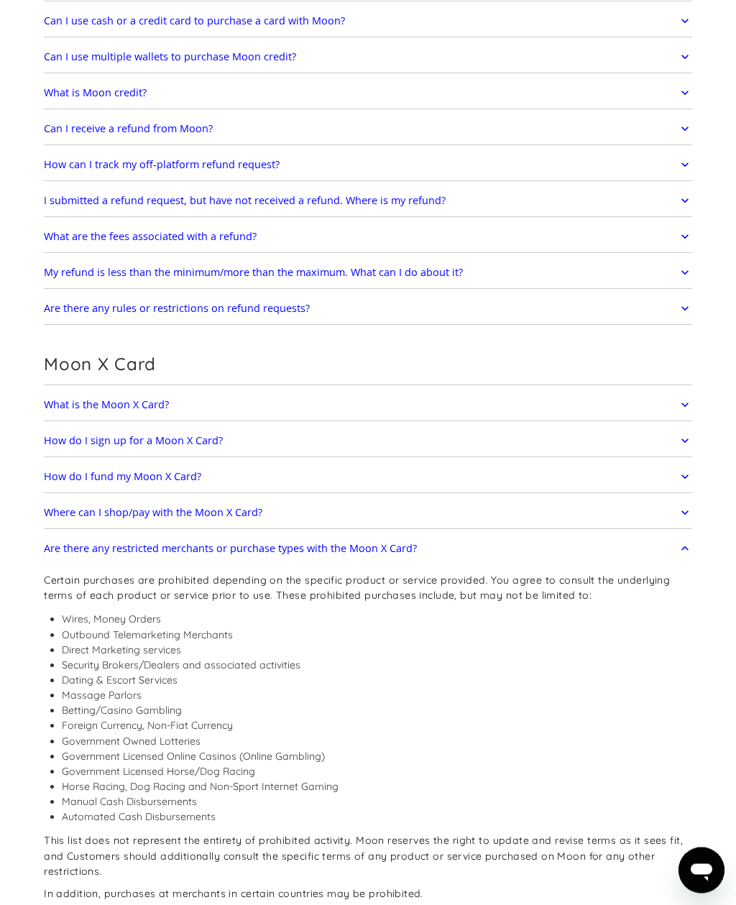
scroll to position [679, 0]
click at [691, 538] on icon at bounding box center [685, 548] width 14 height 26
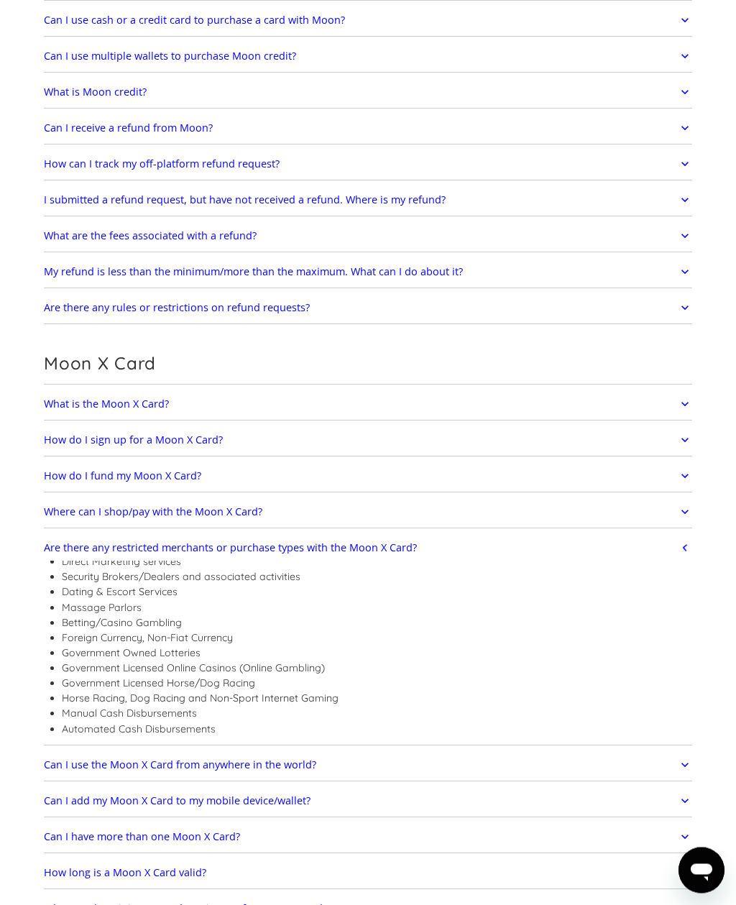
scroll to position [680, 0]
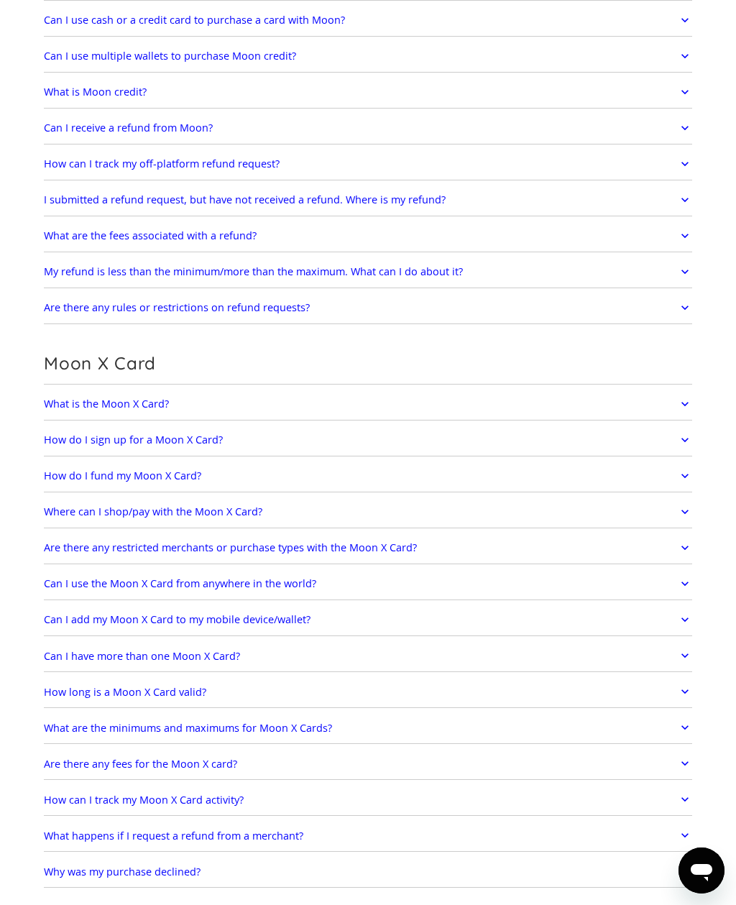
click at [678, 628] on icon at bounding box center [685, 620] width 14 height 26
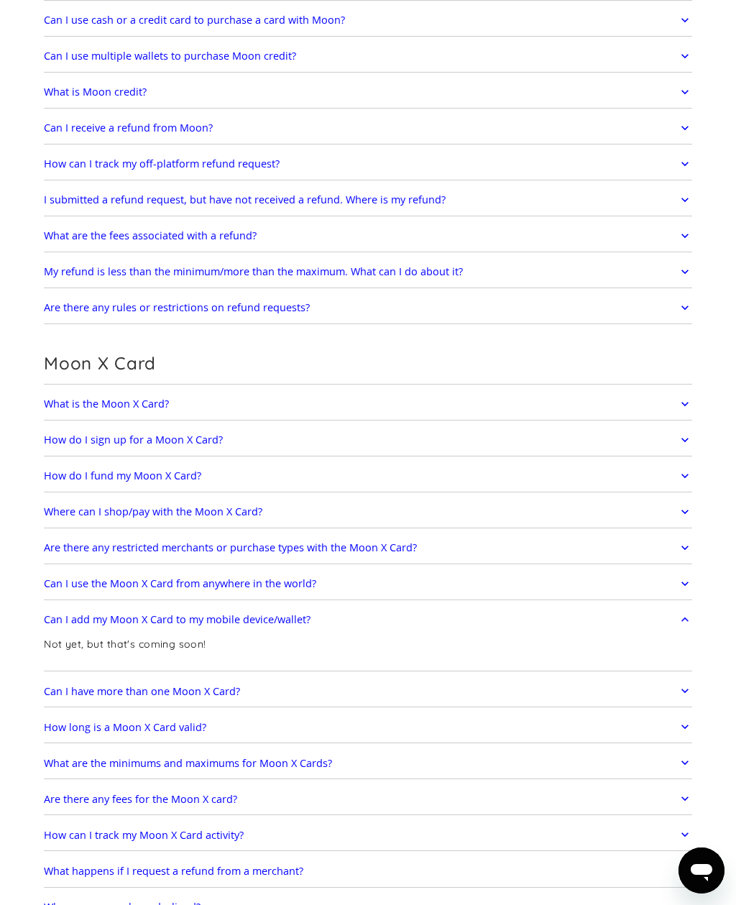
click at [674, 629] on link "Can I add my Moon X Card to my mobile device/wallet?" at bounding box center [368, 620] width 648 height 26
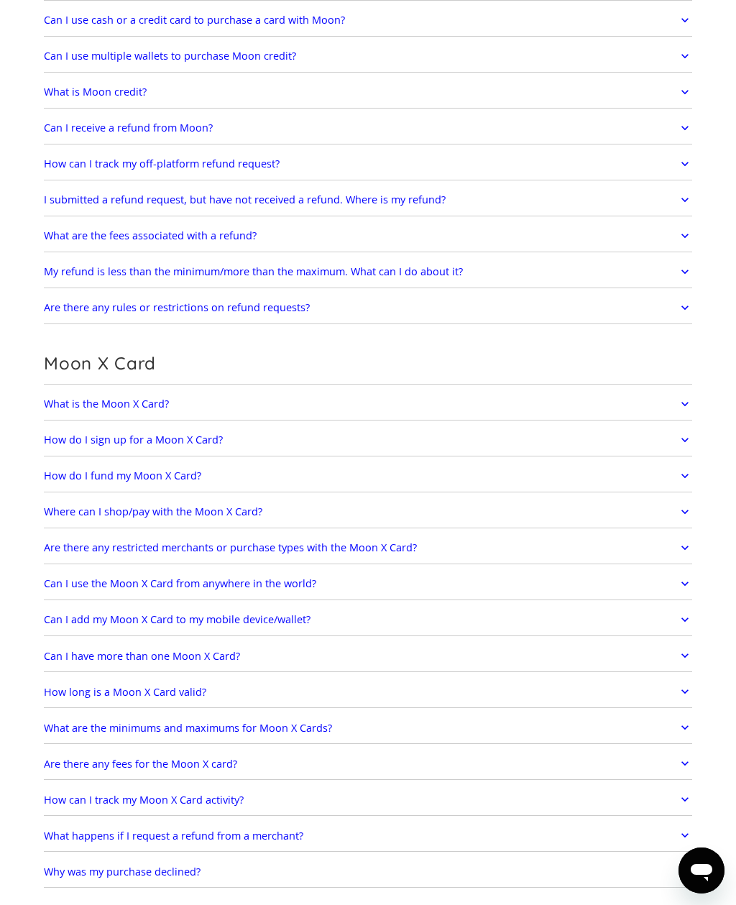
click at [672, 661] on link "Can I have more than one Moon X Card?" at bounding box center [368, 655] width 648 height 26
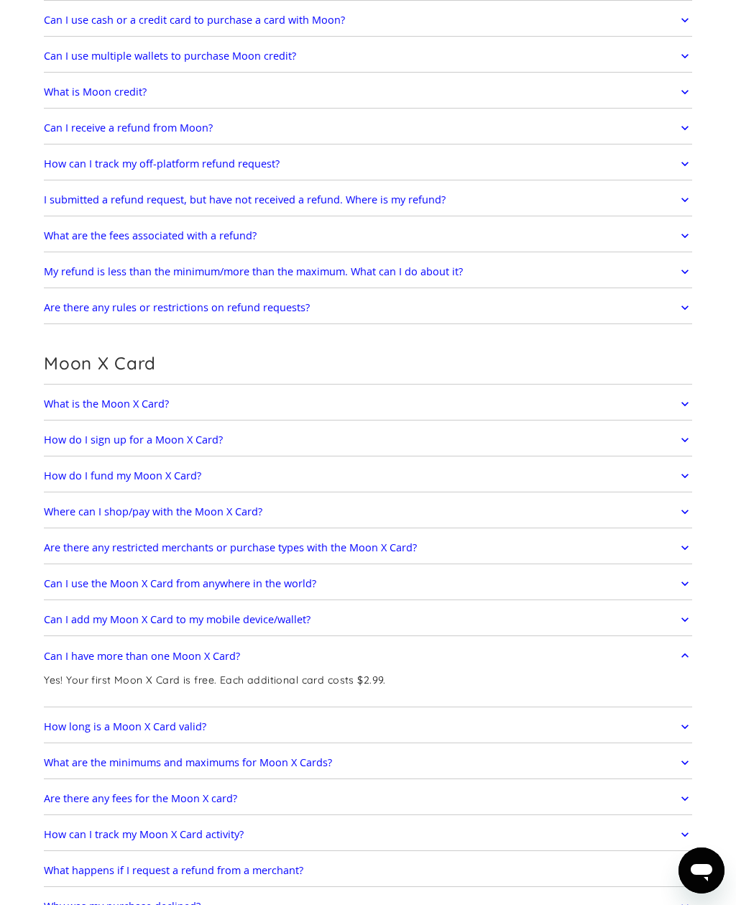
click at [671, 663] on link "Can I have more than one Moon X Card?" at bounding box center [368, 655] width 648 height 26
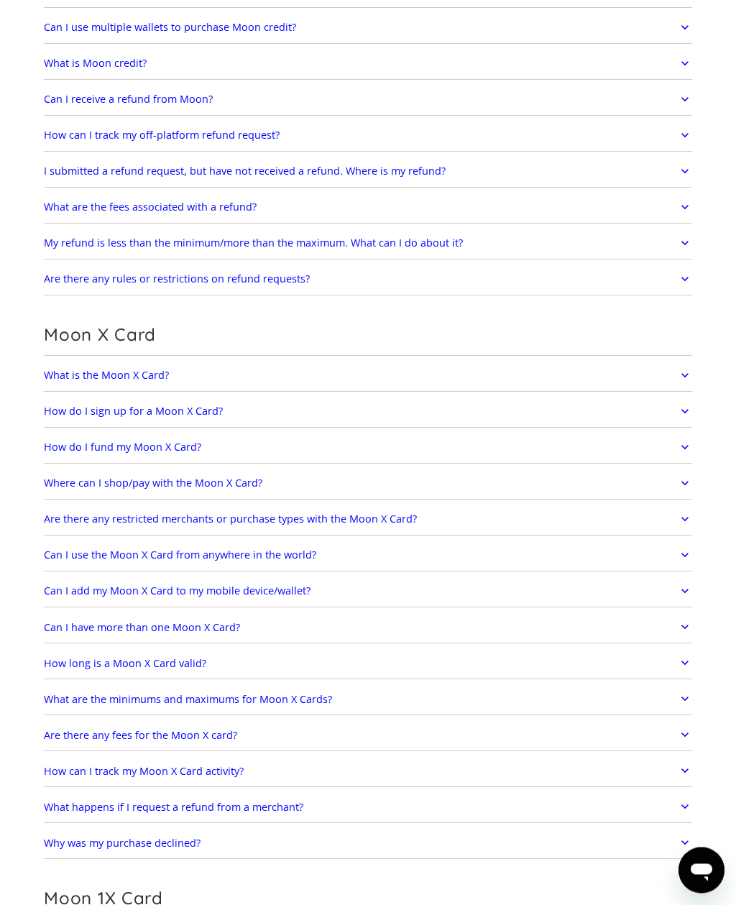
scroll to position [709, 0]
click at [666, 673] on link "How long is a Moon X Card valid?" at bounding box center [368, 663] width 648 height 26
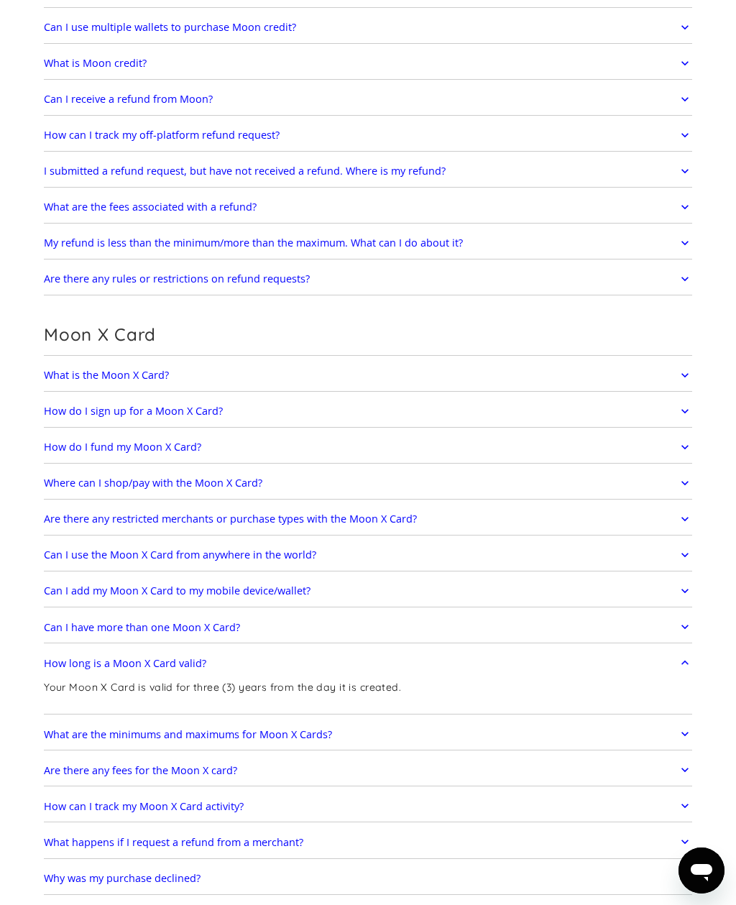
click at [660, 670] on link "How long is a Moon X Card valid?" at bounding box center [368, 663] width 648 height 26
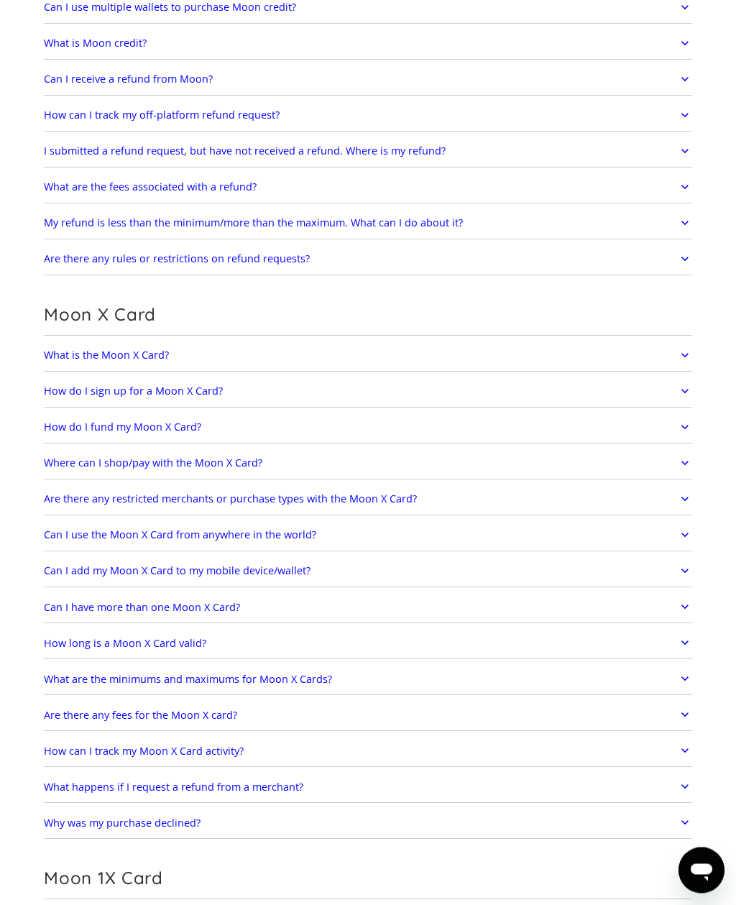
click at [662, 678] on link "What are the minimums and maximums for Moon X Cards?" at bounding box center [368, 679] width 648 height 26
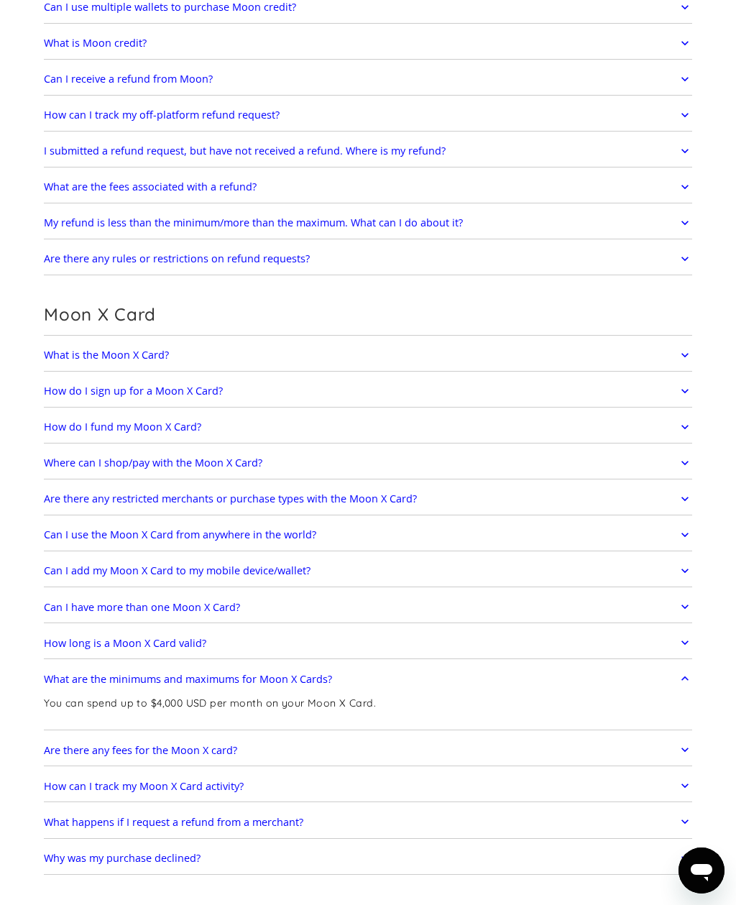
click at [661, 686] on link "What are the minimums and maximums for Moon X Cards?" at bounding box center [368, 678] width 648 height 26
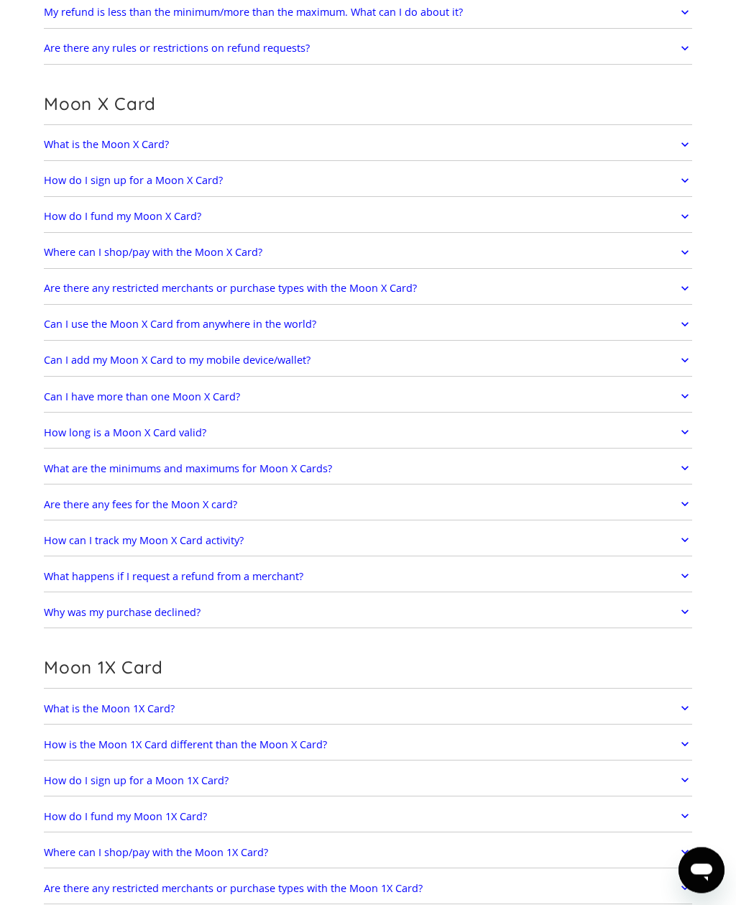
scroll to position [940, 0]
click at [637, 568] on link "What happens if I request a refund from a merchant?" at bounding box center [368, 575] width 648 height 26
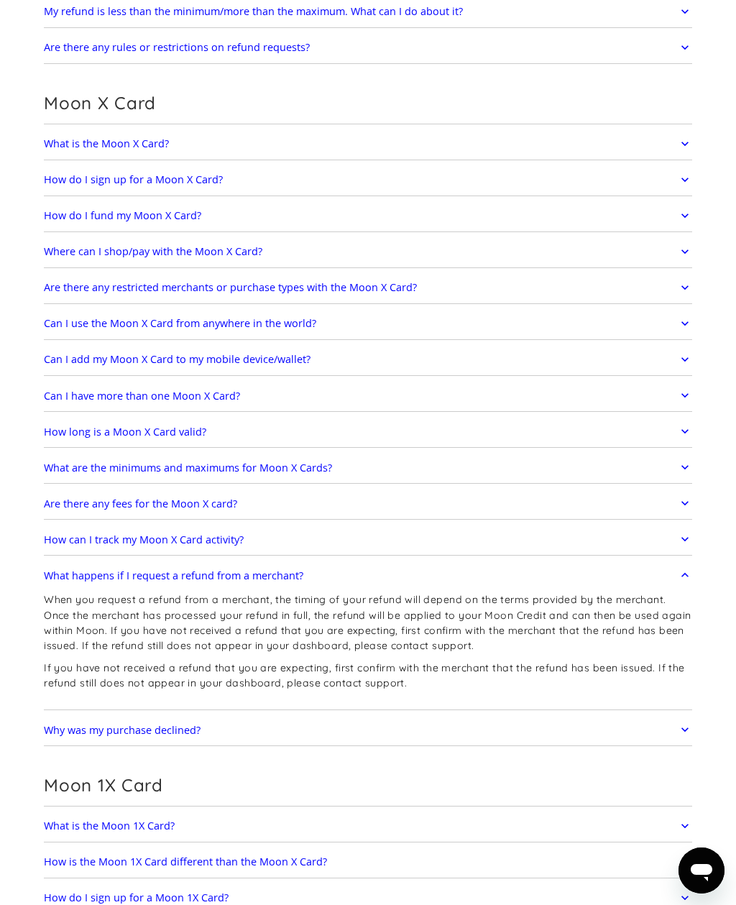
click at [635, 577] on link "What happens if I request a refund from a merchant?" at bounding box center [368, 575] width 648 height 26
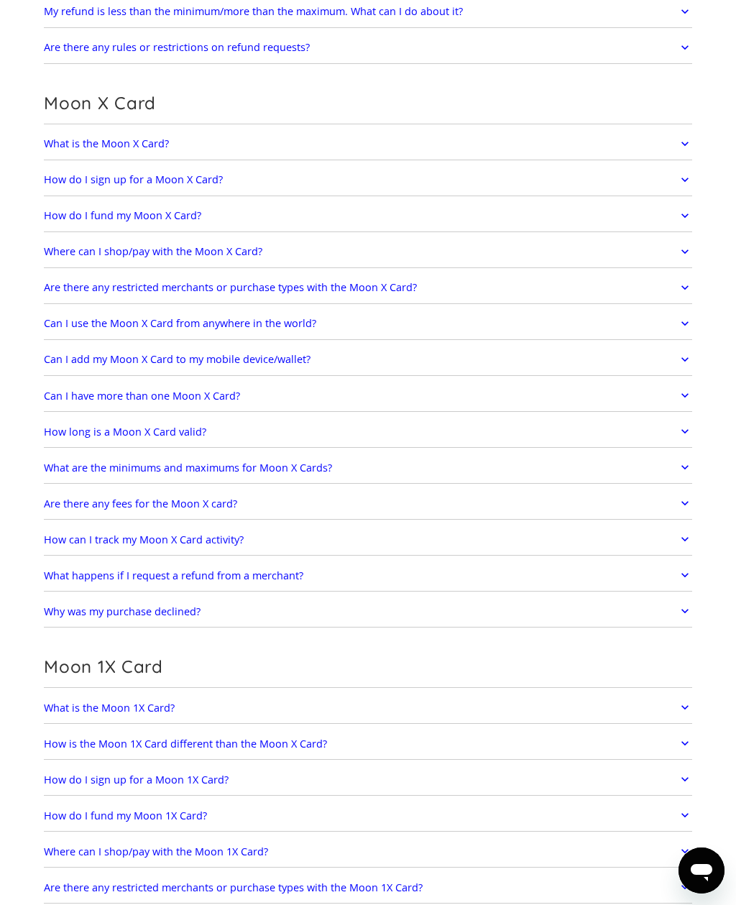
click at [637, 636] on div "Get Started How do I sign up? Head to paywithmoon.com/signup to get started. Ho…" at bounding box center [368, 691] width 648 height 3035
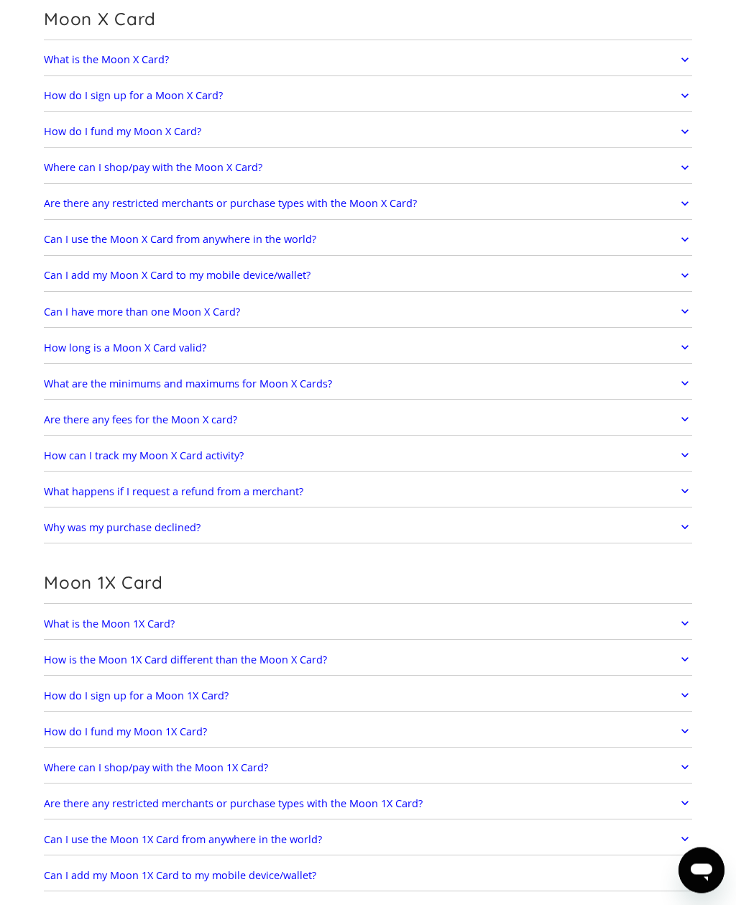
scroll to position [1026, 0]
